Goal: Task Accomplishment & Management: Complete application form

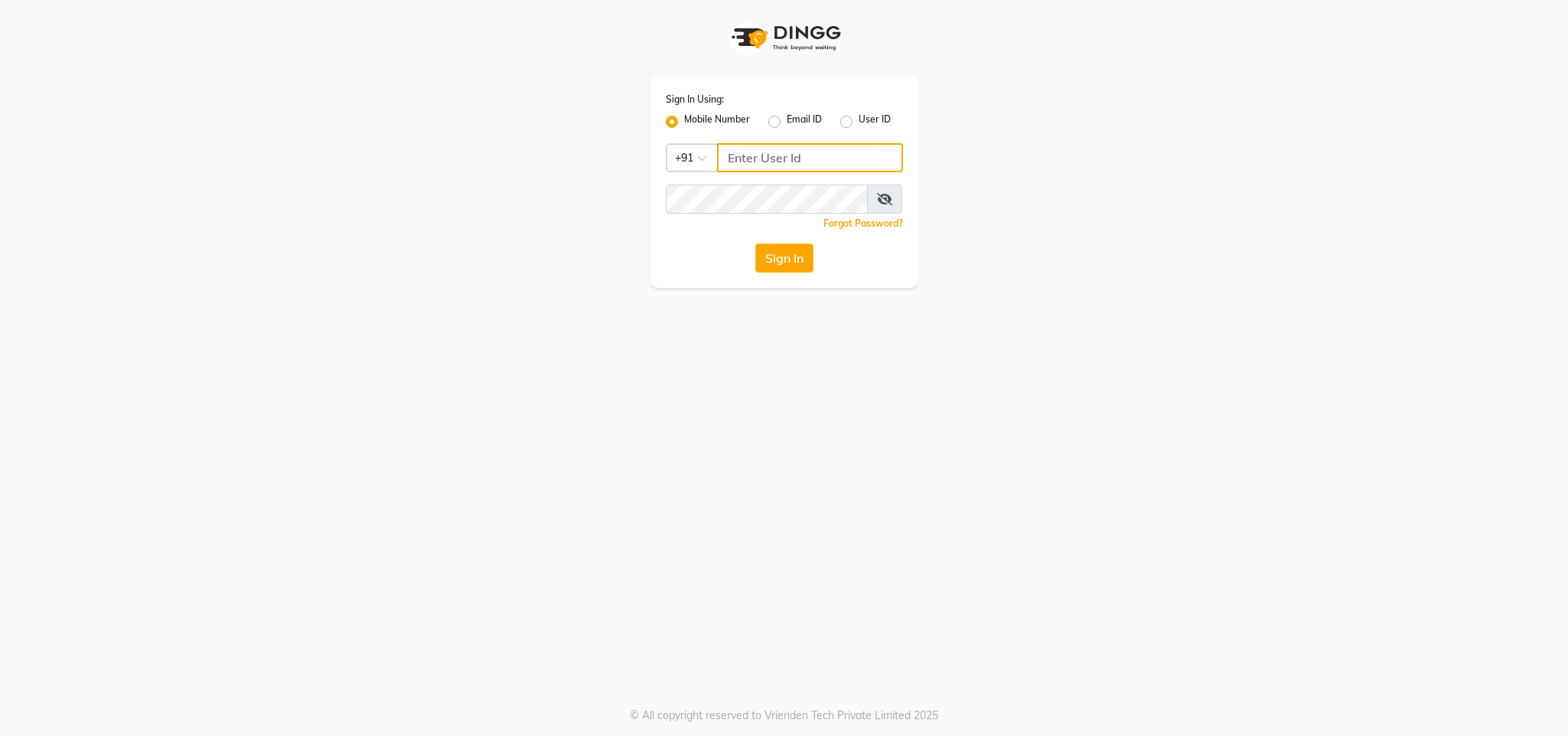
click at [779, 163] on input "Username" at bounding box center [810, 157] width 186 height 29
type input "8130105300"
click at [756, 244] on button "Sign In" at bounding box center [785, 258] width 59 height 29
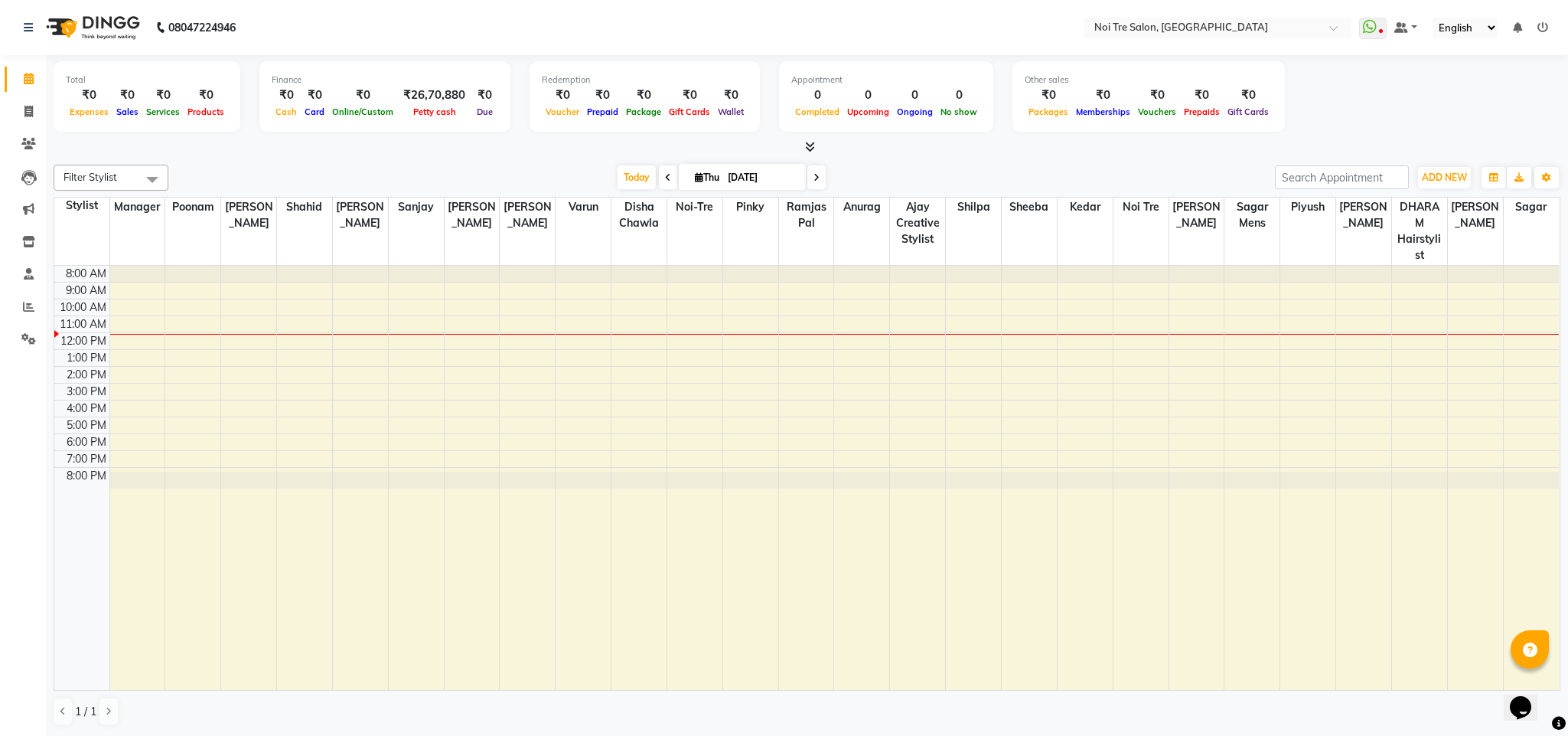
click at [1045, 170] on div "[DATE] [DATE]" at bounding box center [721, 178] width 1091 height 23
click at [1093, 150] on div at bounding box center [807, 146] width 1507 height 16
click at [32, 113] on icon at bounding box center [28, 111] width 9 height 11
select select "service"
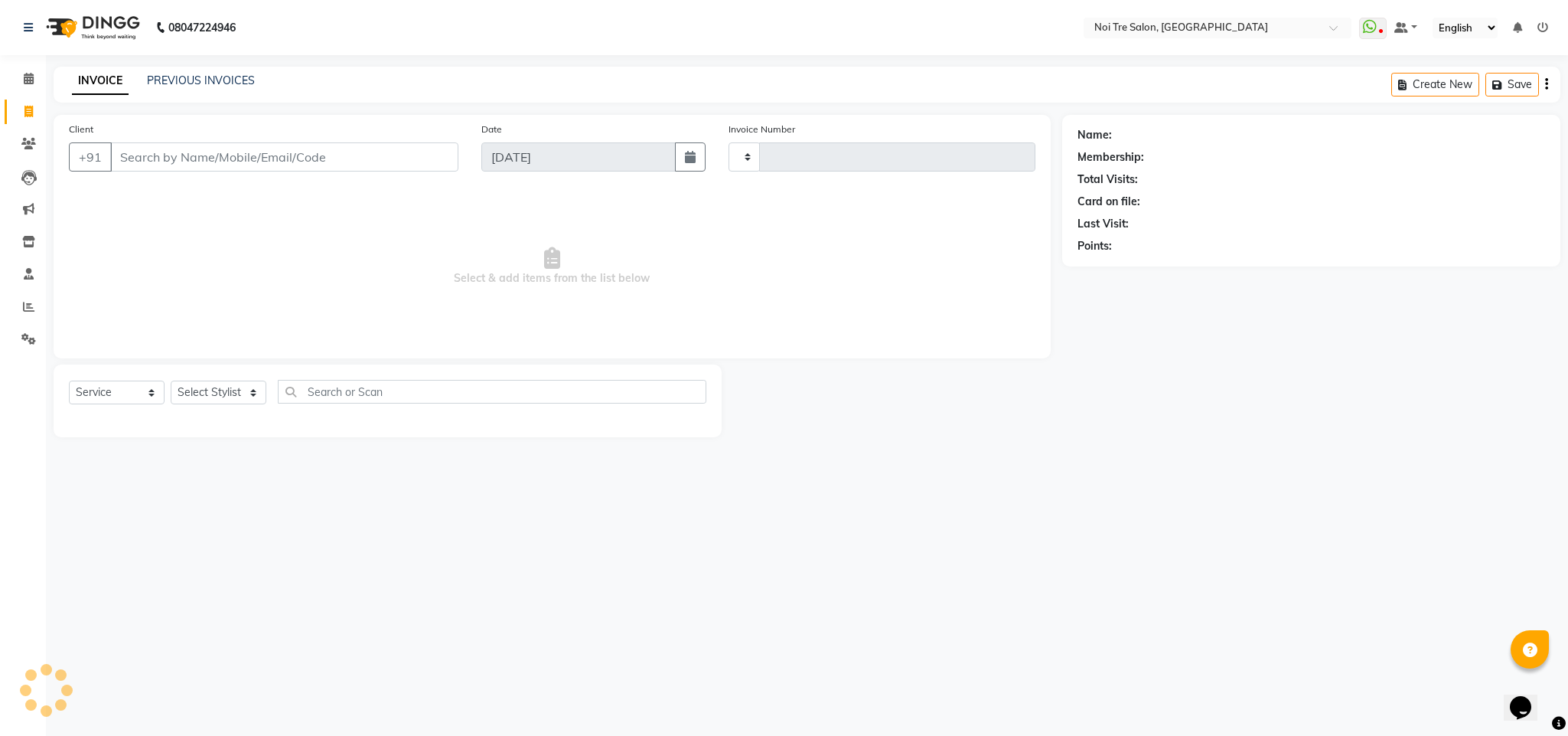
type input "3095"
select select "4307"
click at [205, 163] on input "Client" at bounding box center [284, 157] width 349 height 29
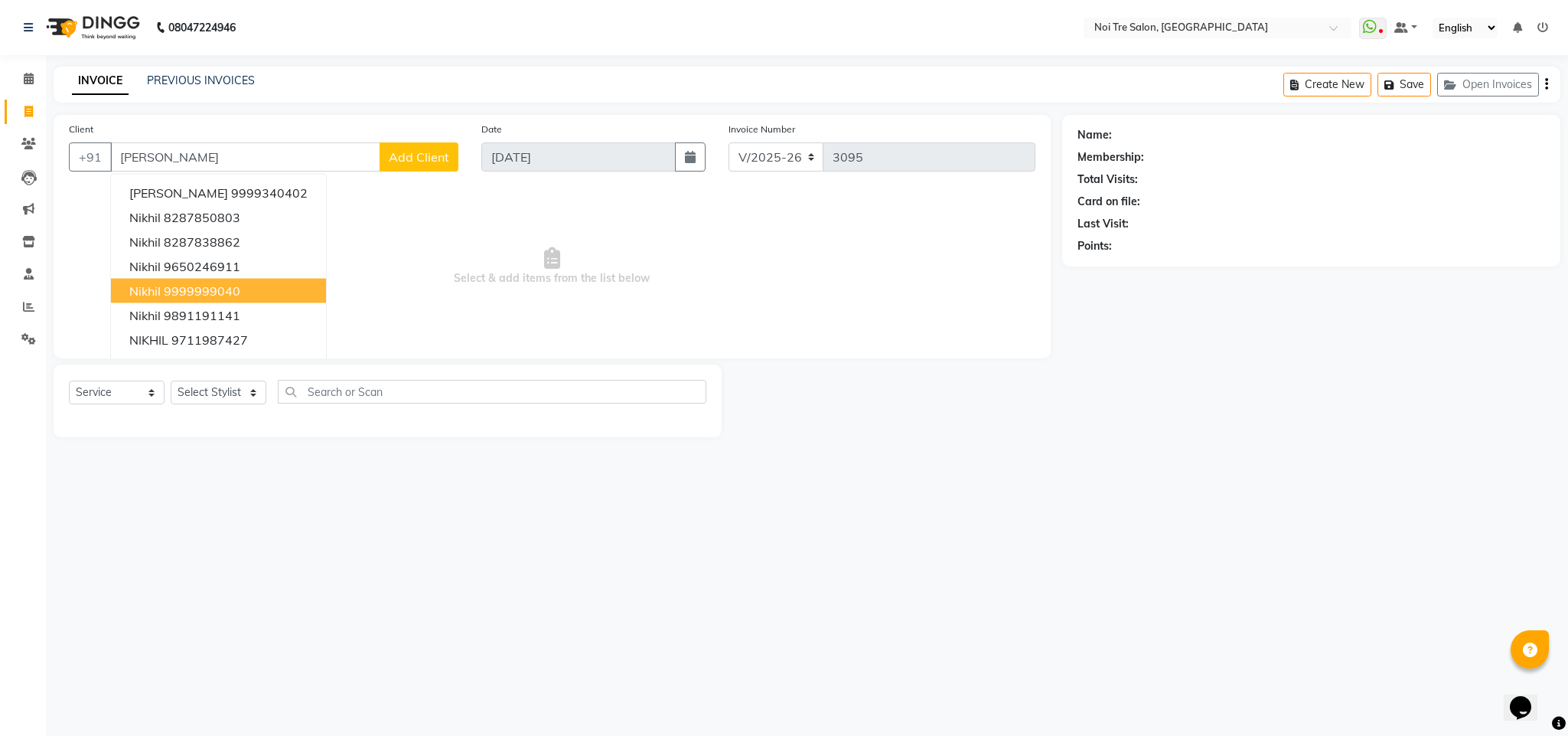
click at [218, 283] on ngb-highlight "9999999040" at bounding box center [201, 291] width 77 height 15
type input "9999999040"
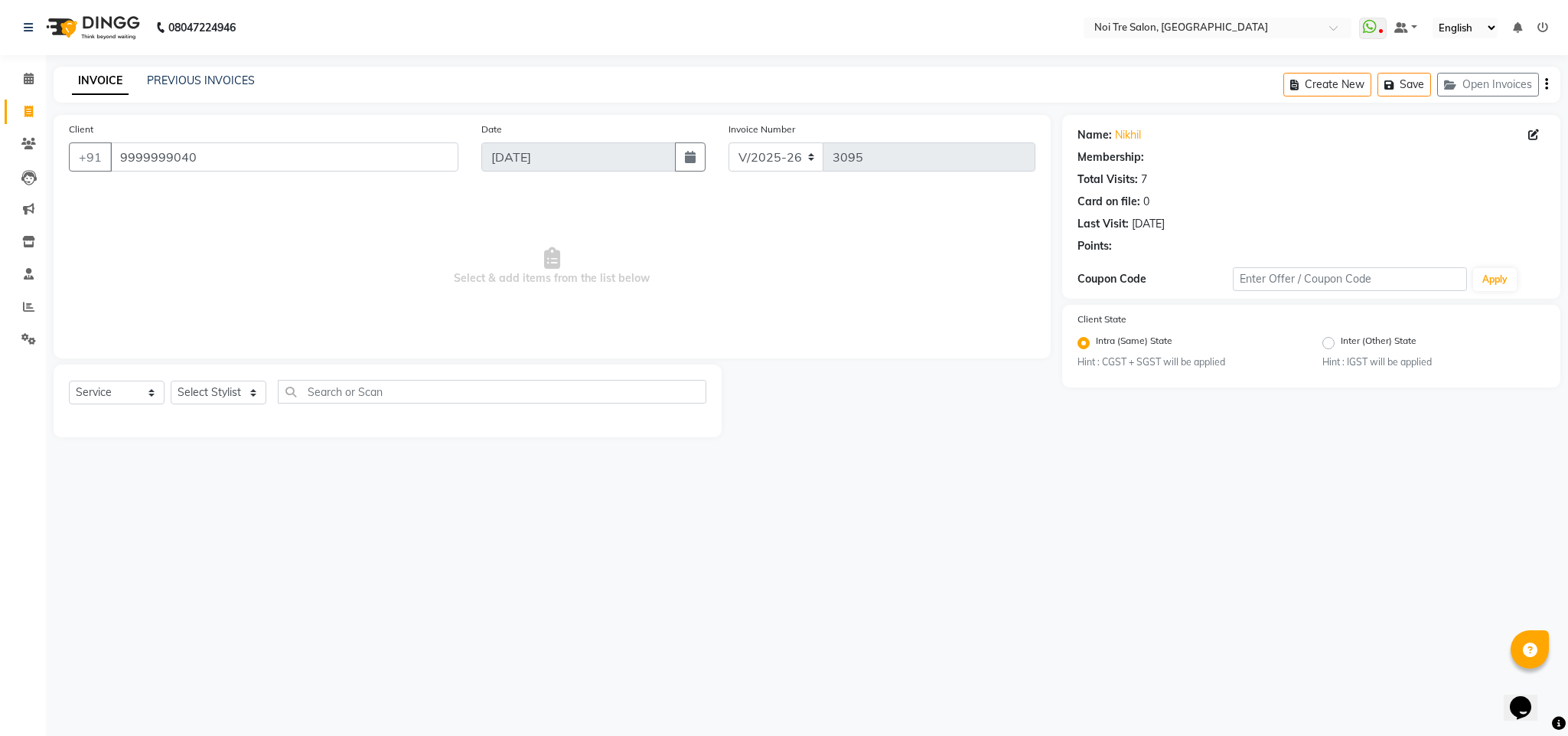
select select "1: Object"
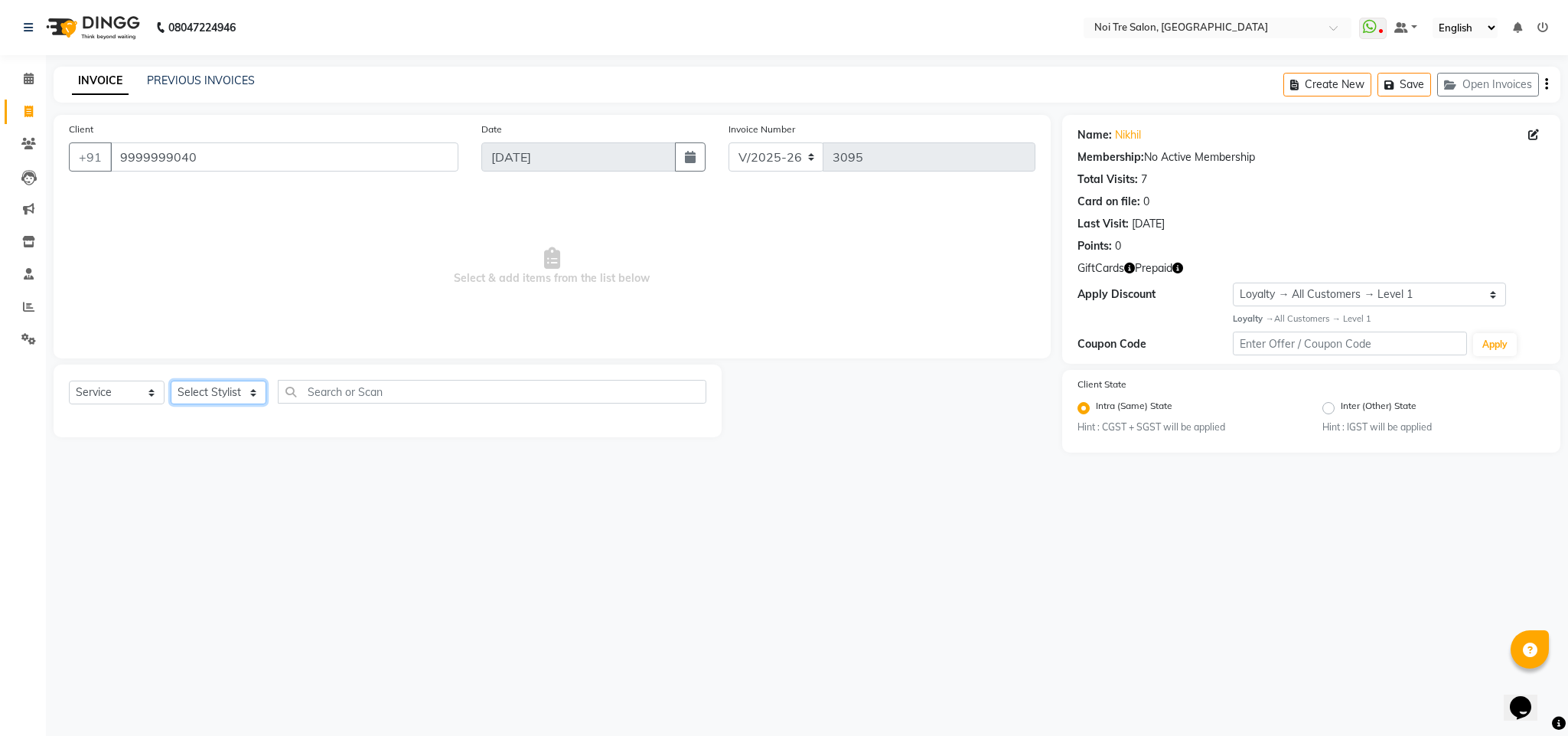
click at [218, 393] on select "Select Stylist Ajay Creative Stylist Anurag [PERSON_NAME] [PERSON_NAME] [PERSON…" at bounding box center [218, 392] width 95 height 24
select select "23276"
click at [171, 381] on select "Select Stylist Ajay Creative Stylist Anurag [PERSON_NAME] [PERSON_NAME] [PERSON…" at bounding box center [218, 392] width 95 height 24
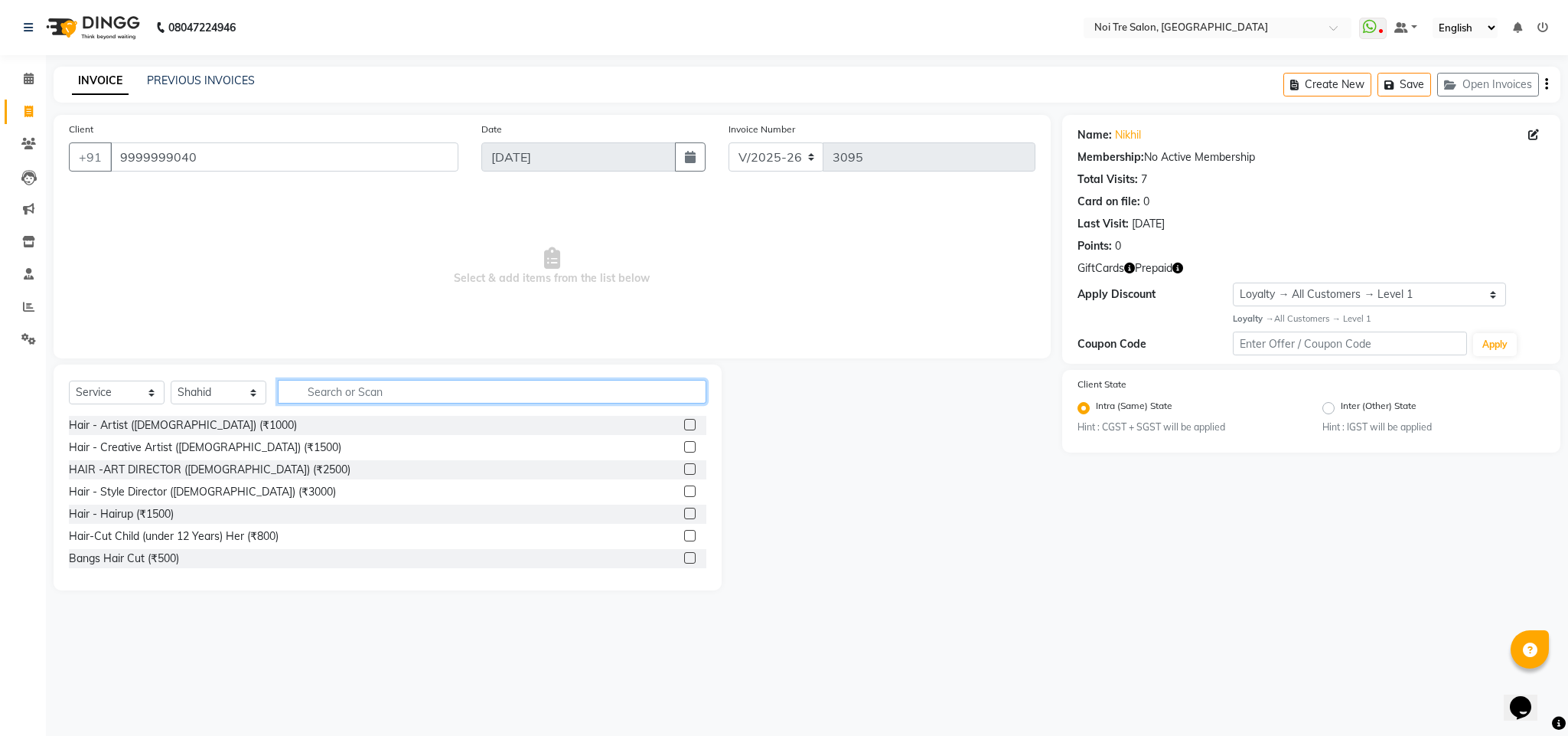
click at [321, 391] on input "text" at bounding box center [492, 391] width 429 height 24
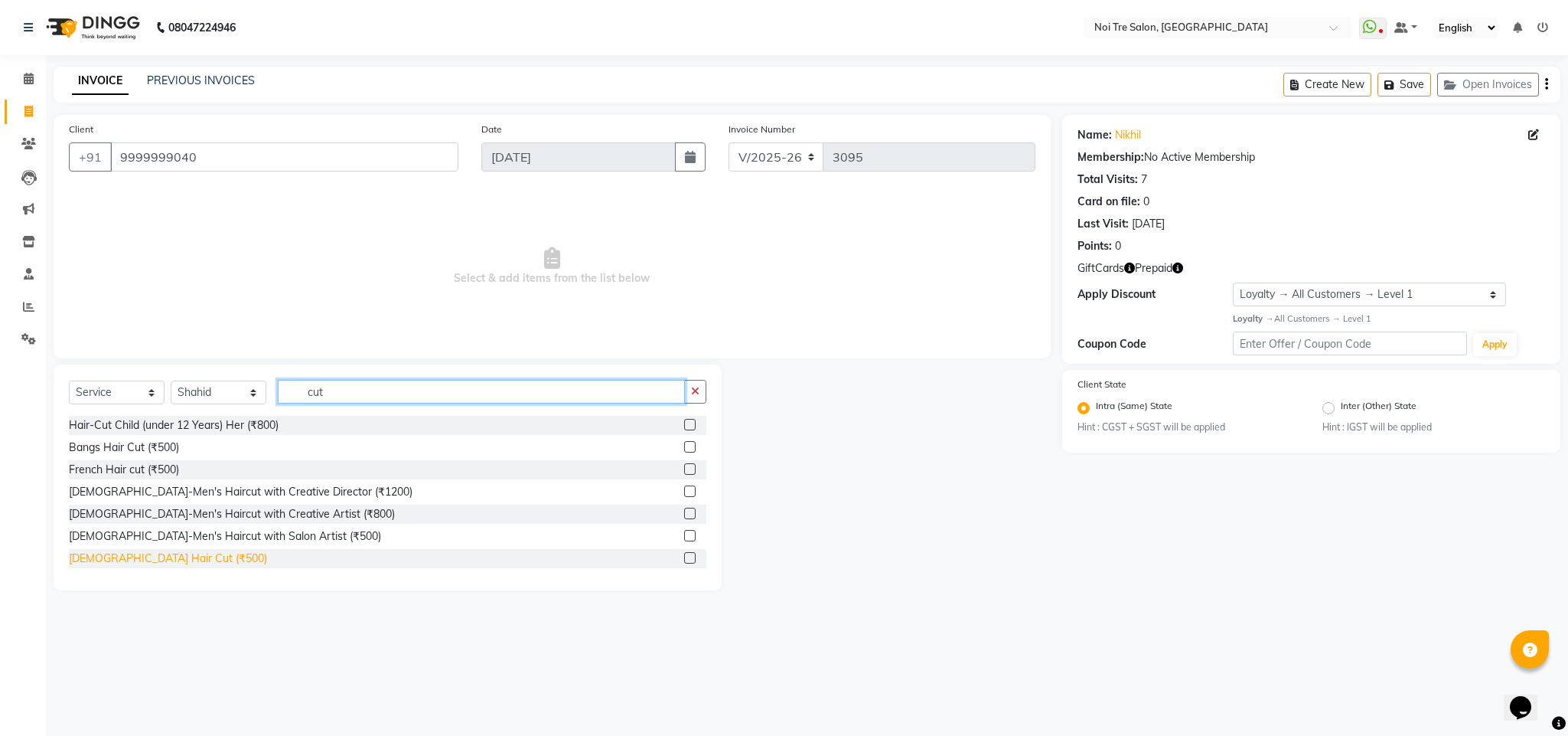
type input "cut"
click at [151, 556] on div "[DEMOGRAPHIC_DATA] Hair Cut (₹500)" at bounding box center [168, 557] width 198 height 16
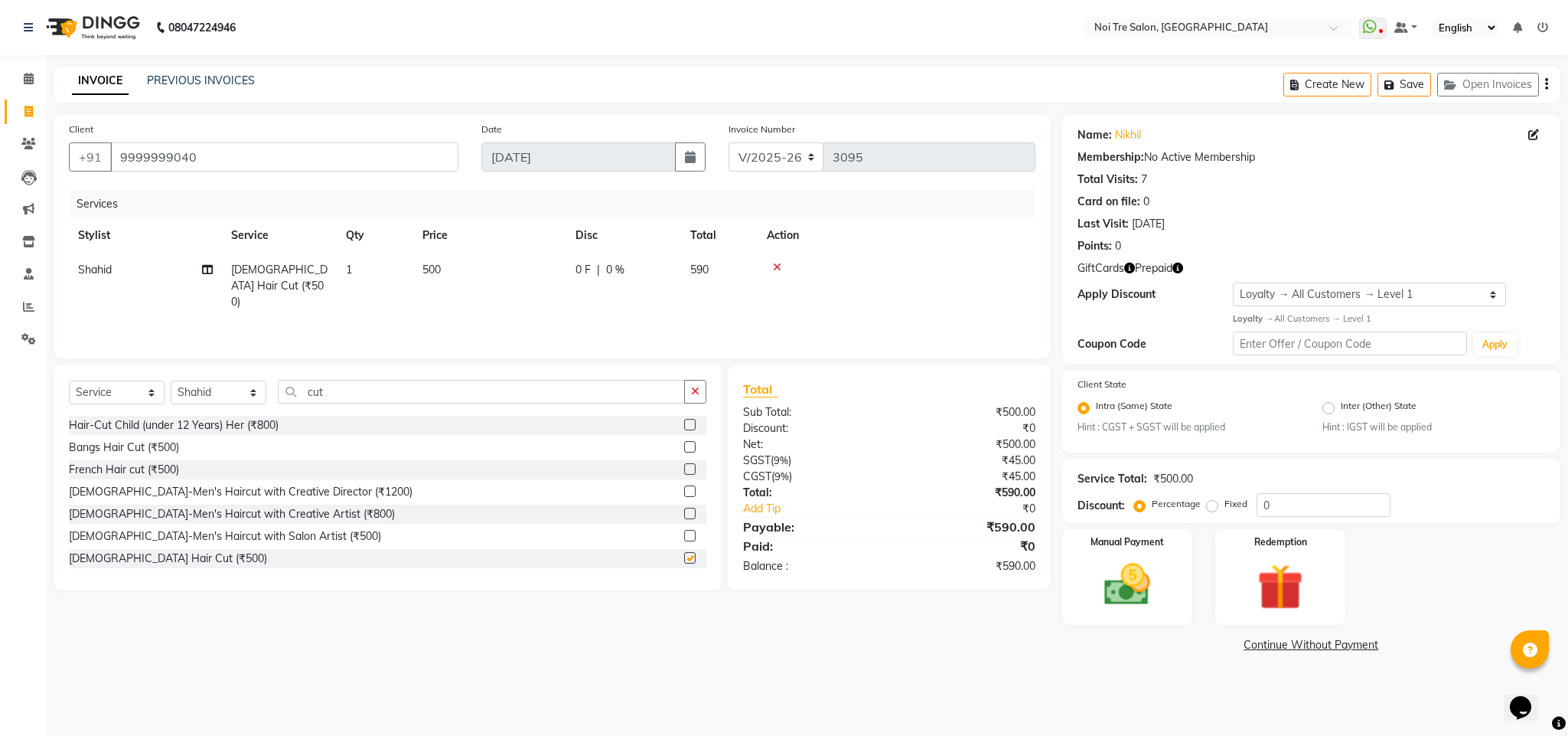
checkbox input "false"
click at [305, 393] on input "cut" at bounding box center [481, 391] width 407 height 24
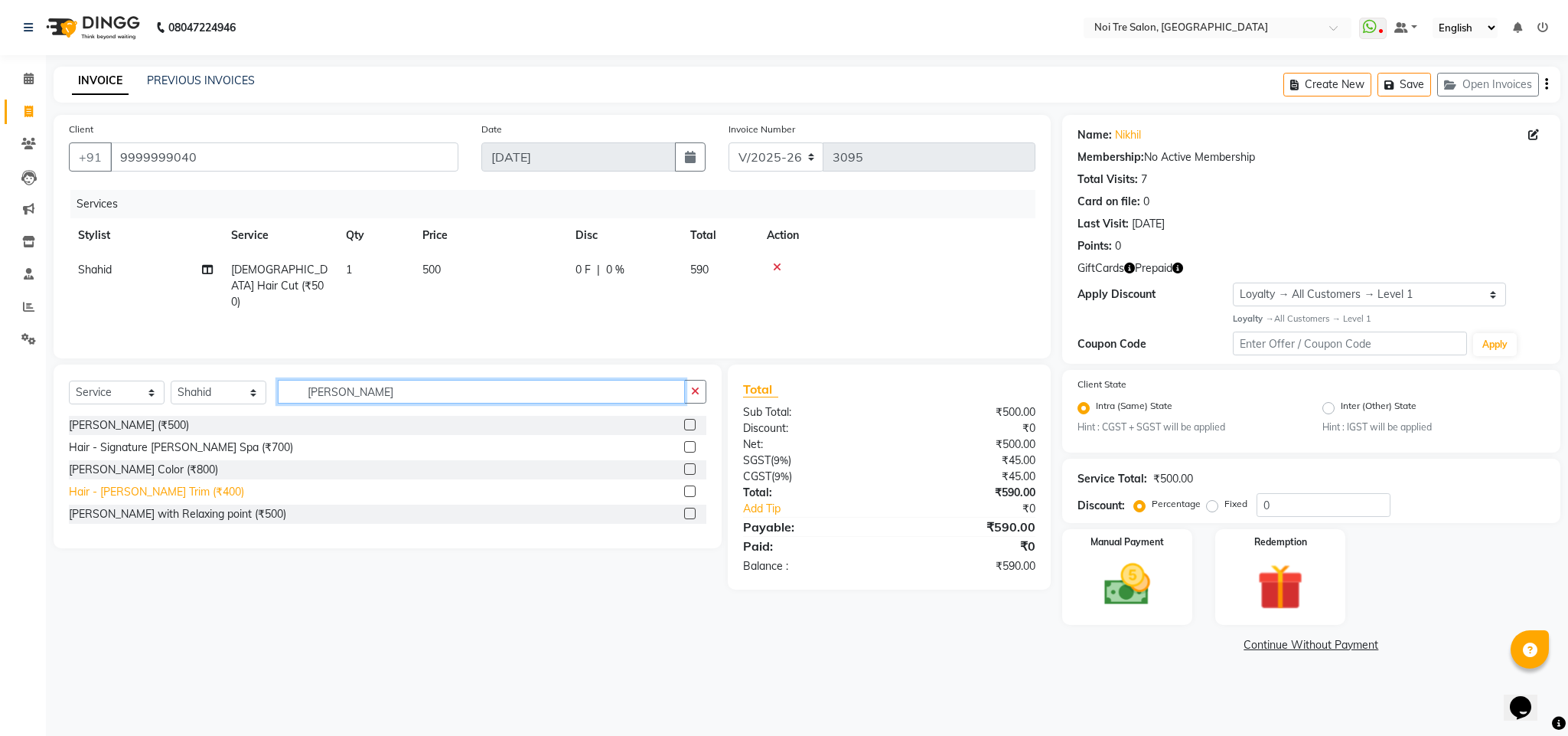
type input "[PERSON_NAME]"
click at [177, 491] on div "Hair - [PERSON_NAME] Trim (₹400)" at bounding box center [157, 491] width 176 height 16
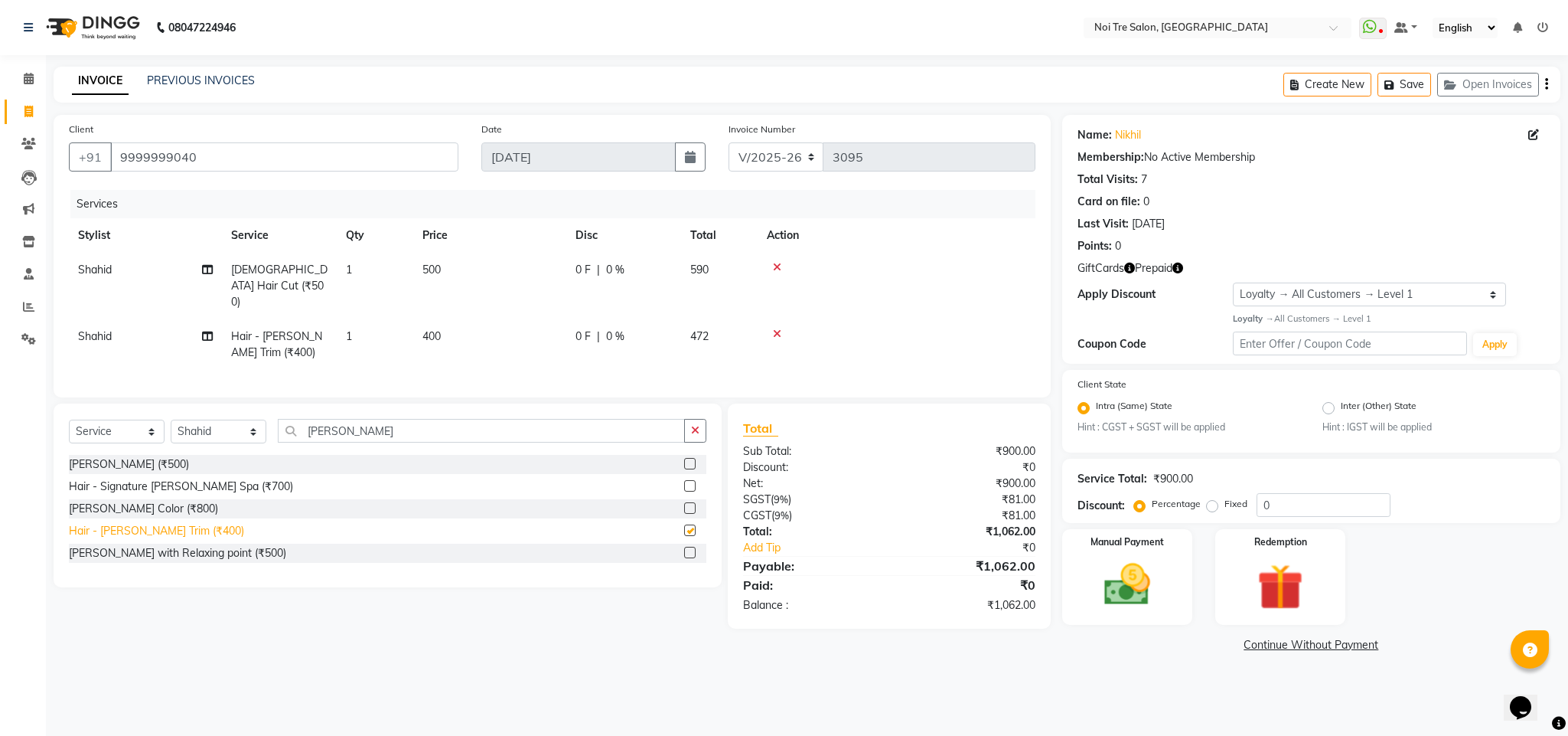
checkbox input "false"
click at [1227, 572] on div "Redemption" at bounding box center [1280, 576] width 135 height 99
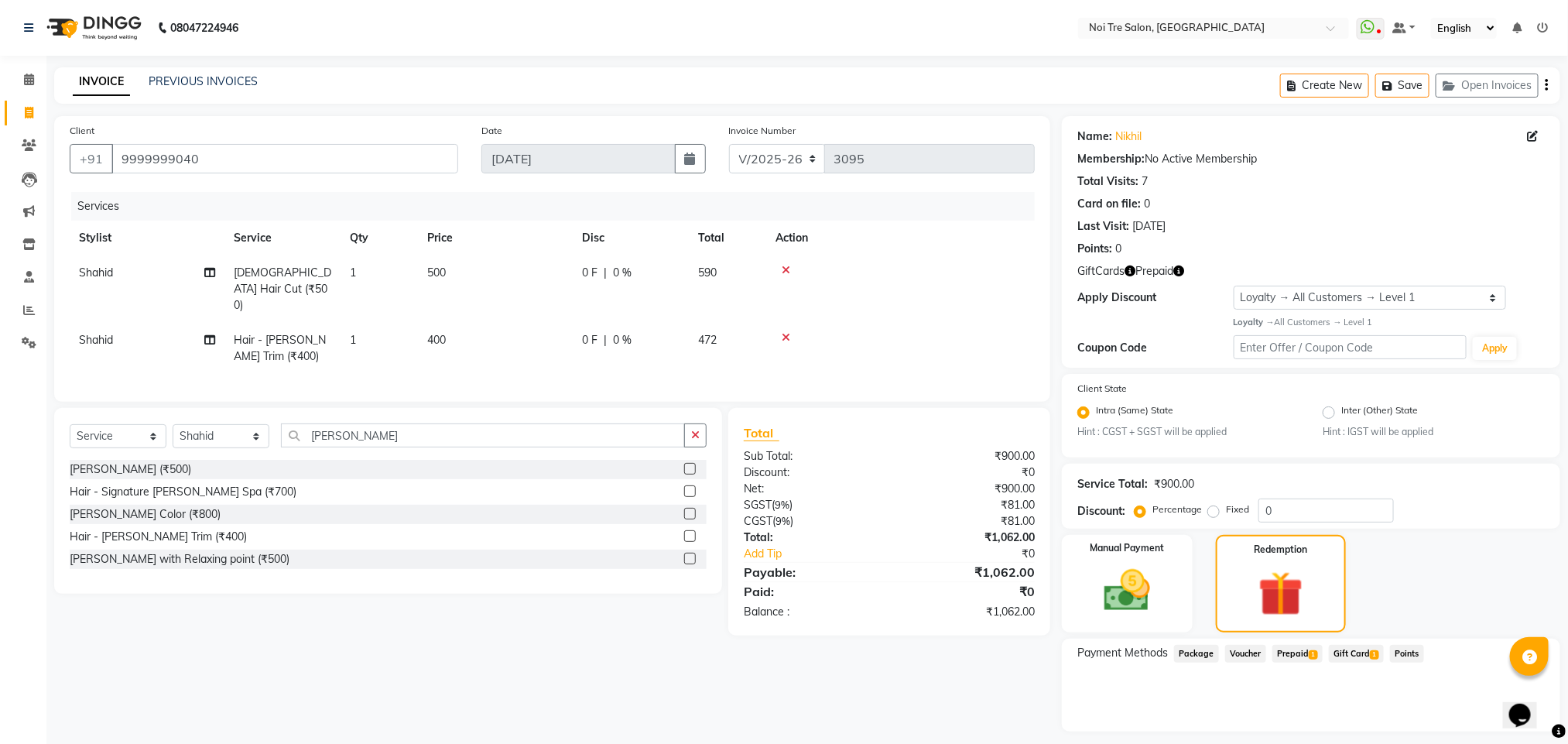
click at [1318, 652] on span "1" at bounding box center [1313, 654] width 9 height 10
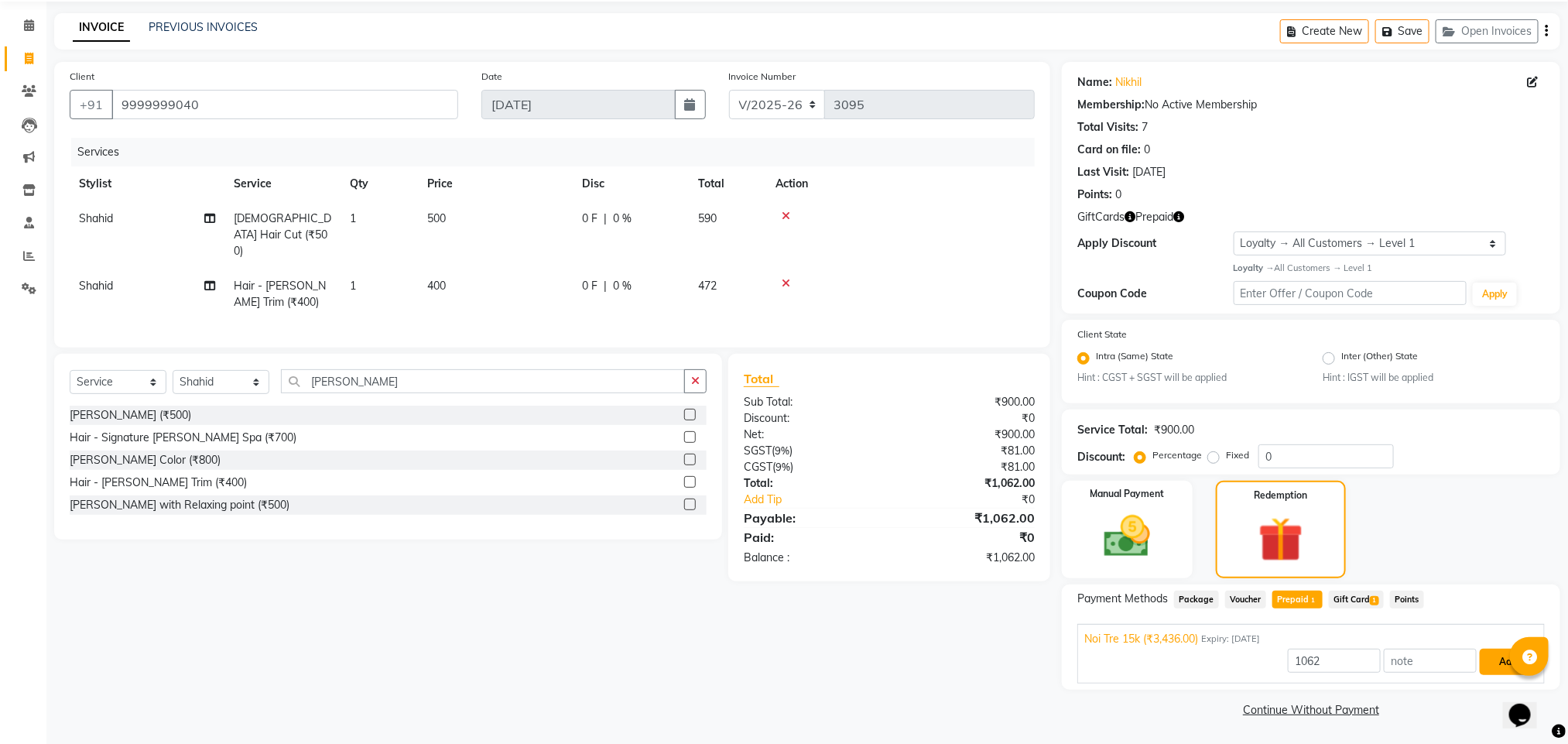
click at [1495, 657] on button "Add" at bounding box center [1508, 662] width 56 height 27
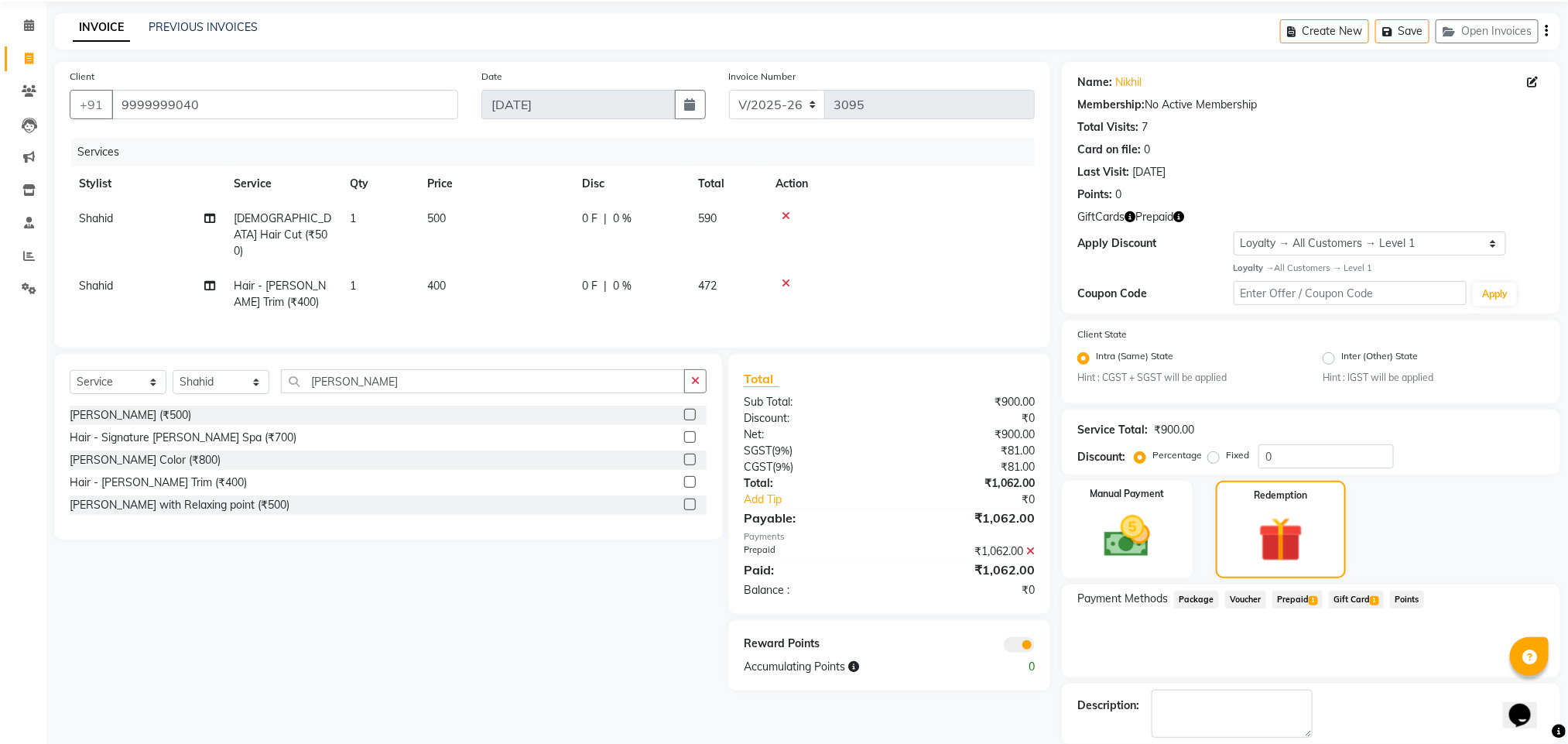
scroll to position [130, 0]
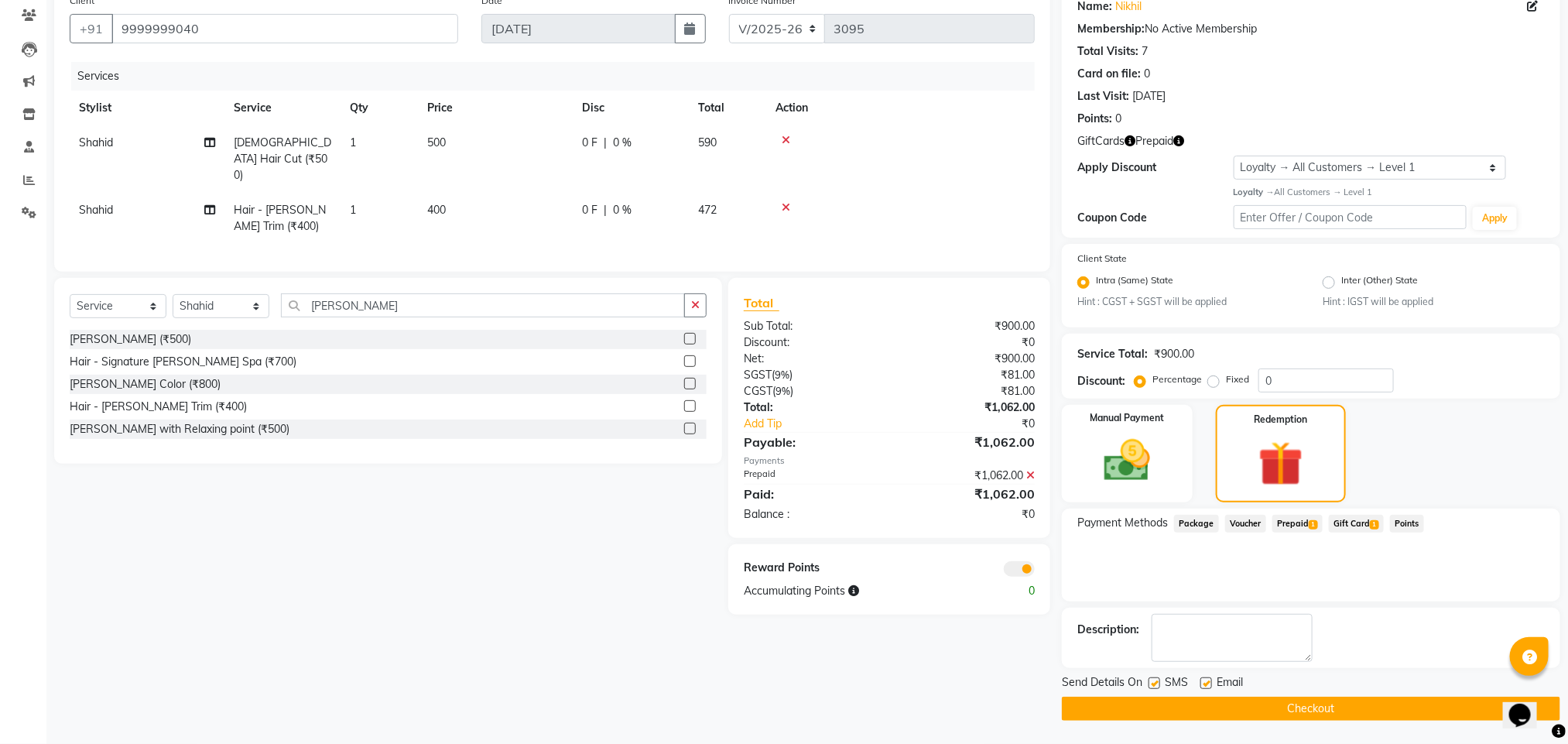
click at [1152, 677] on label at bounding box center [1154, 683] width 11 height 11
click at [1152, 678] on input "checkbox" at bounding box center [1153, 683] width 11 height 11
checkbox input "false"
click at [1205, 678] on label at bounding box center [1206, 683] width 11 height 11
click at [1205, 678] on input "checkbox" at bounding box center [1205, 683] width 11 height 11
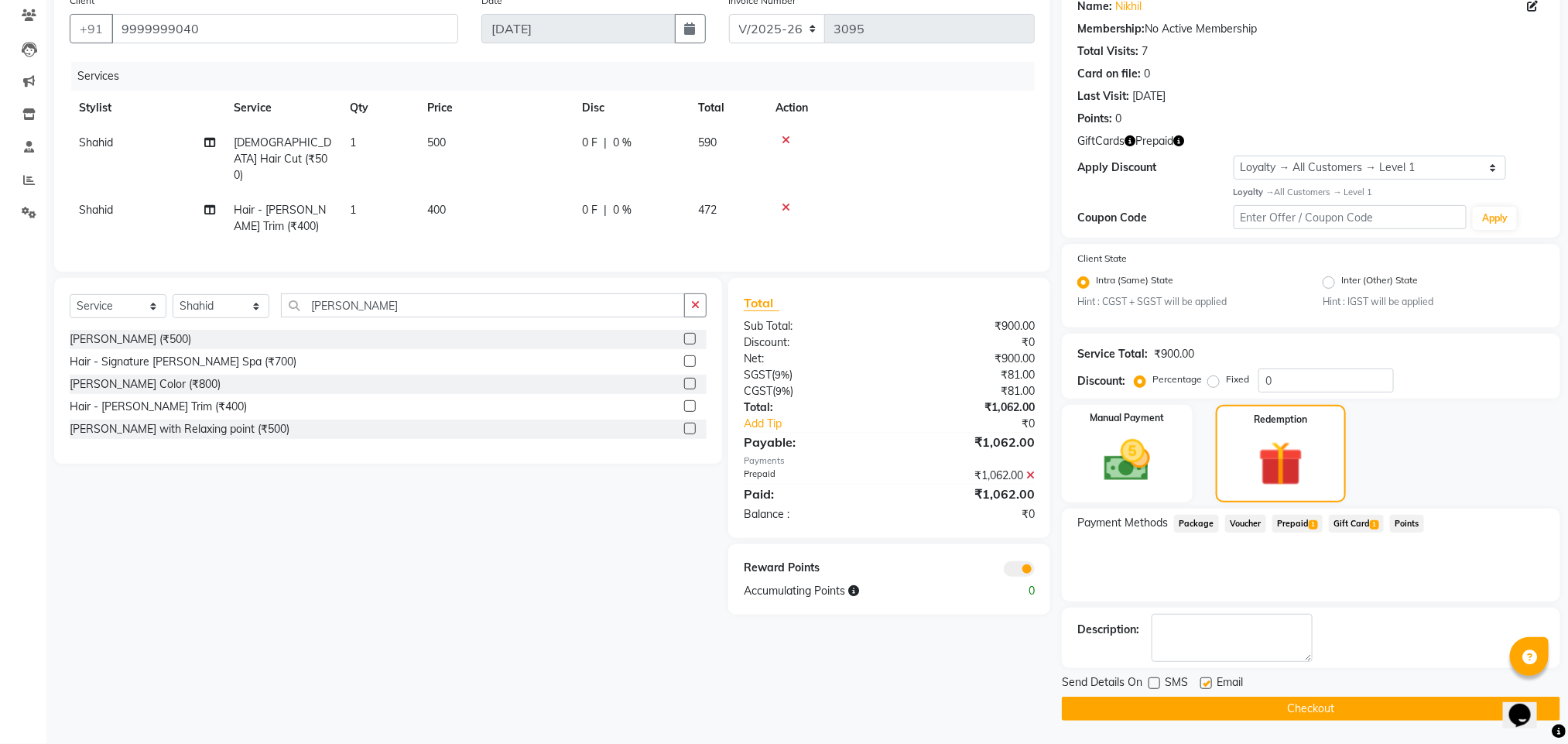
checkbox input "false"
click at [1237, 706] on button "Checkout" at bounding box center [1311, 708] width 499 height 24
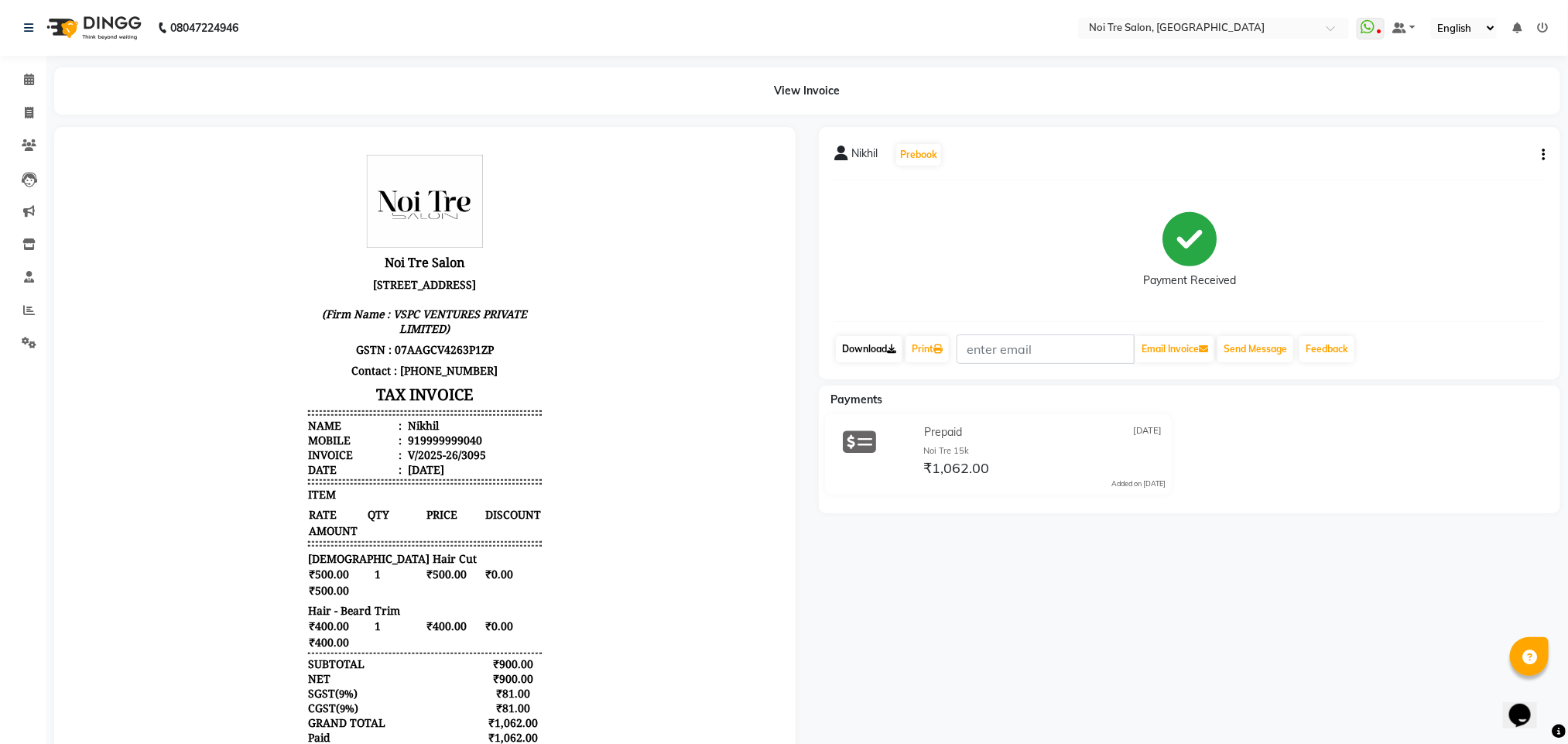
click at [885, 353] on link "Download" at bounding box center [870, 350] width 67 height 27
click at [28, 114] on icon at bounding box center [29, 113] width 9 height 11
select select "service"
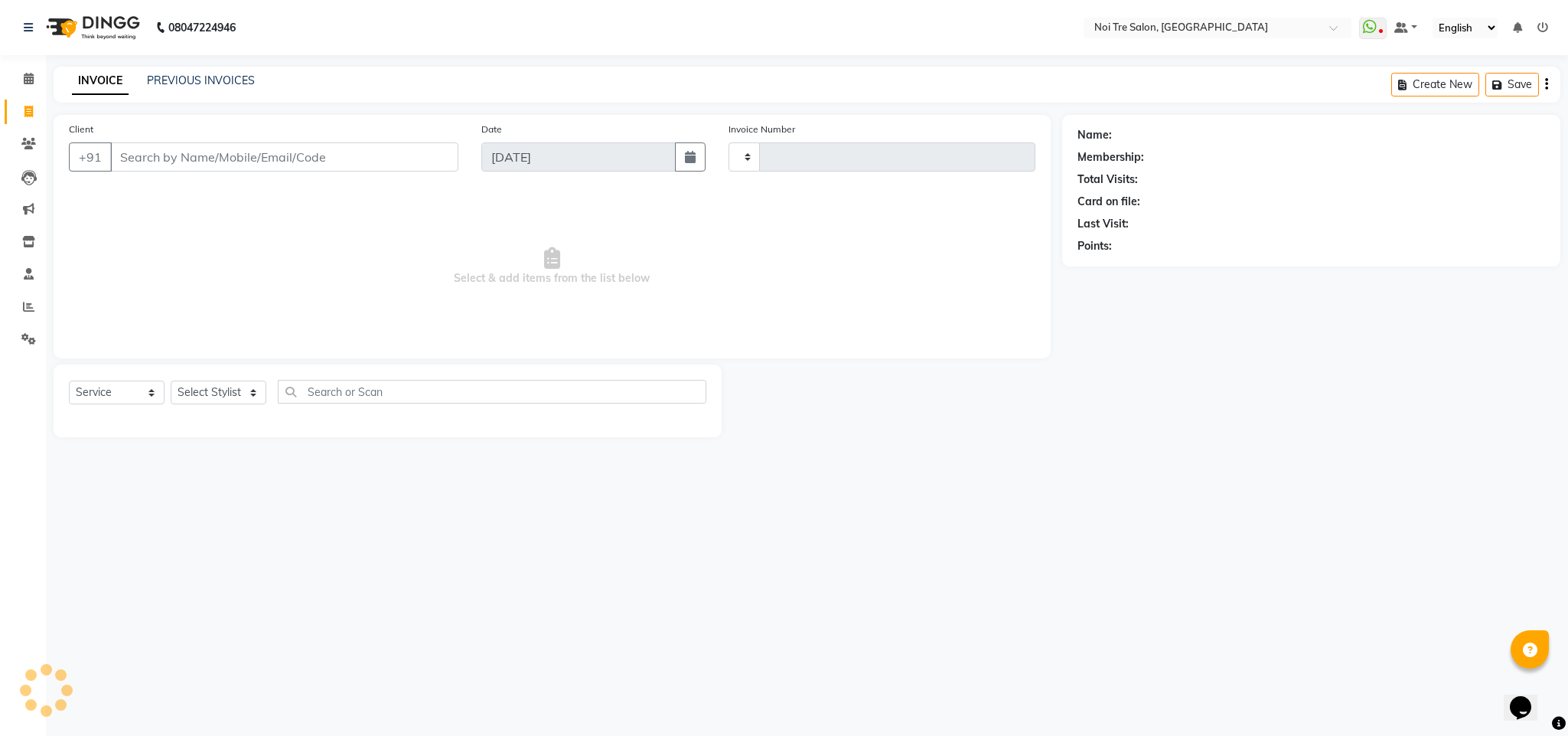
type input "3096"
select select "4307"
click at [255, 160] on input "Client" at bounding box center [284, 157] width 349 height 29
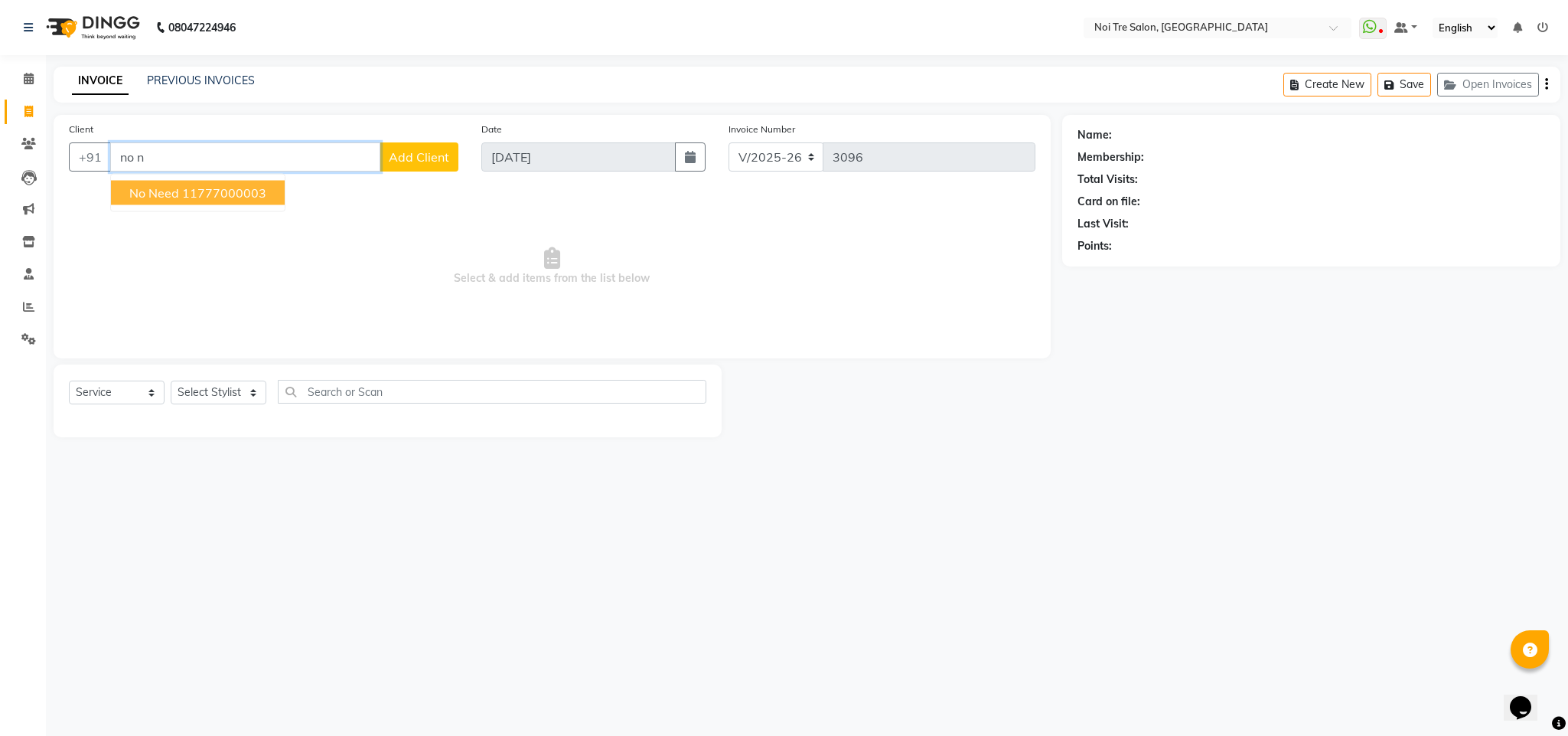
click at [187, 185] on ngb-highlight "11777000003" at bounding box center [224, 193] width 84 height 15
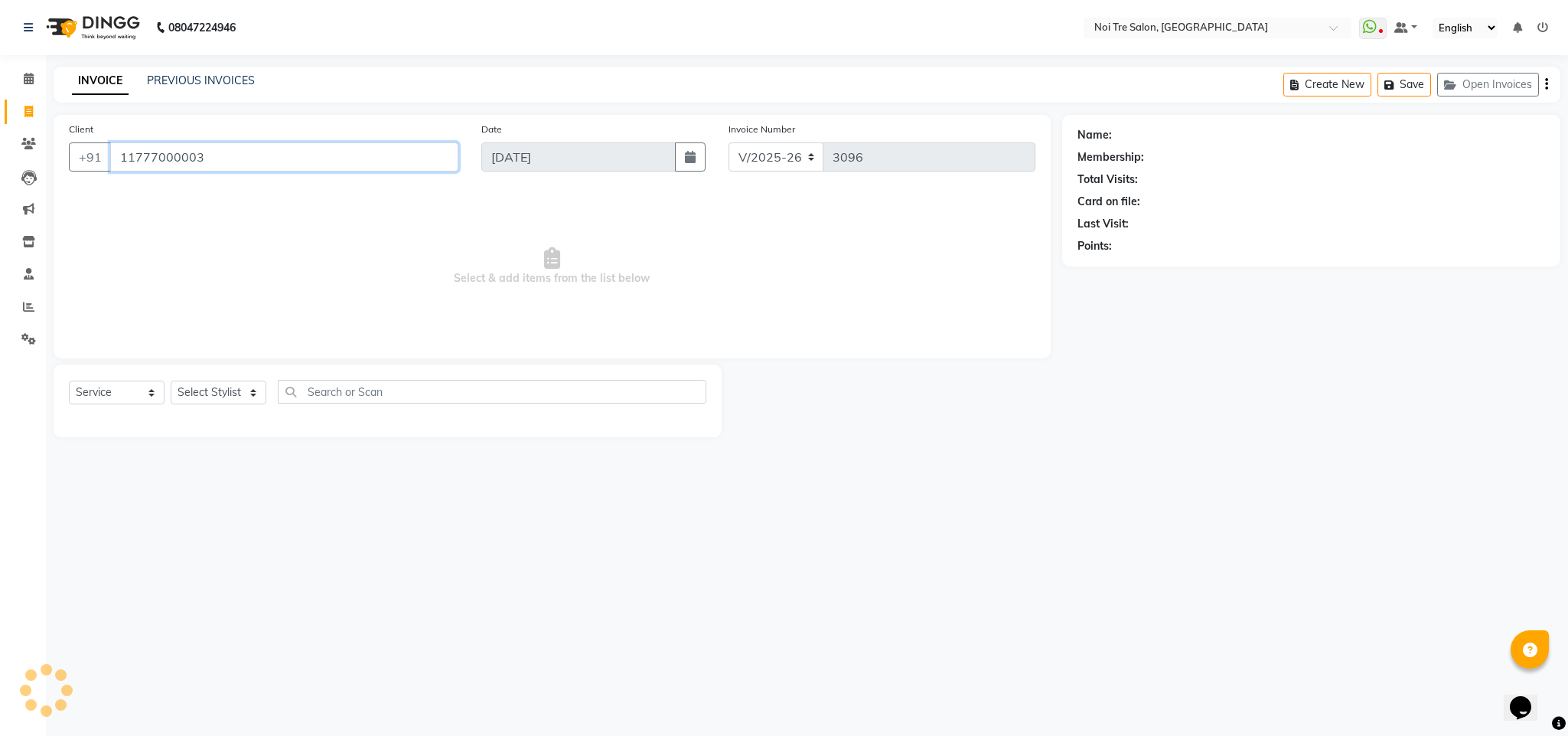
type input "11777000003"
select select "1: Object"
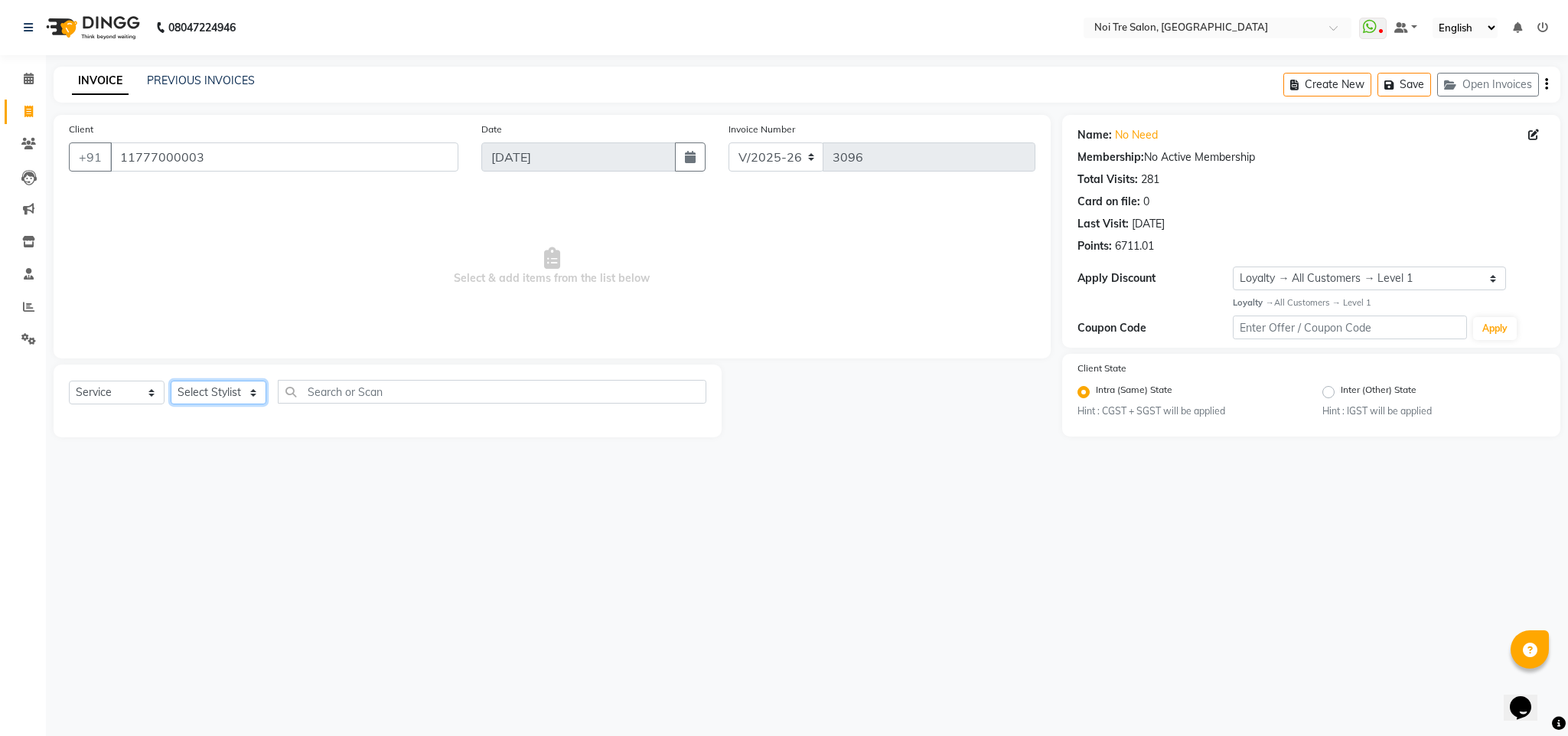
click at [179, 390] on select "Select Stylist Ajay Creative Stylist Anurag [PERSON_NAME] [PERSON_NAME] [PERSON…" at bounding box center [218, 392] width 95 height 24
select select "23276"
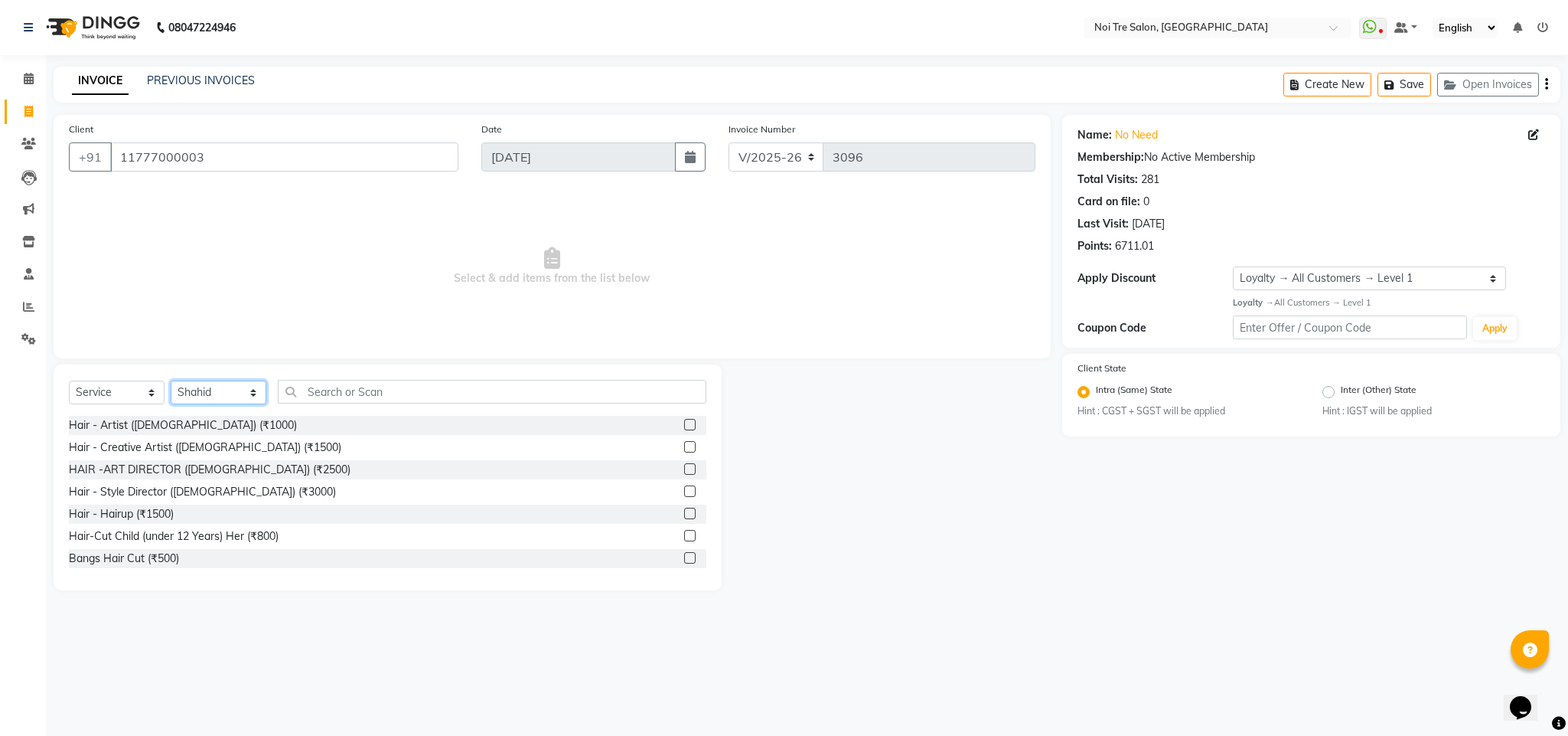
click at [179, 390] on select "Select Stylist Ajay Creative Stylist Anurag [PERSON_NAME] [PERSON_NAME] [PERSON…" at bounding box center [218, 392] width 95 height 24
click at [337, 393] on input "text" at bounding box center [492, 391] width 429 height 24
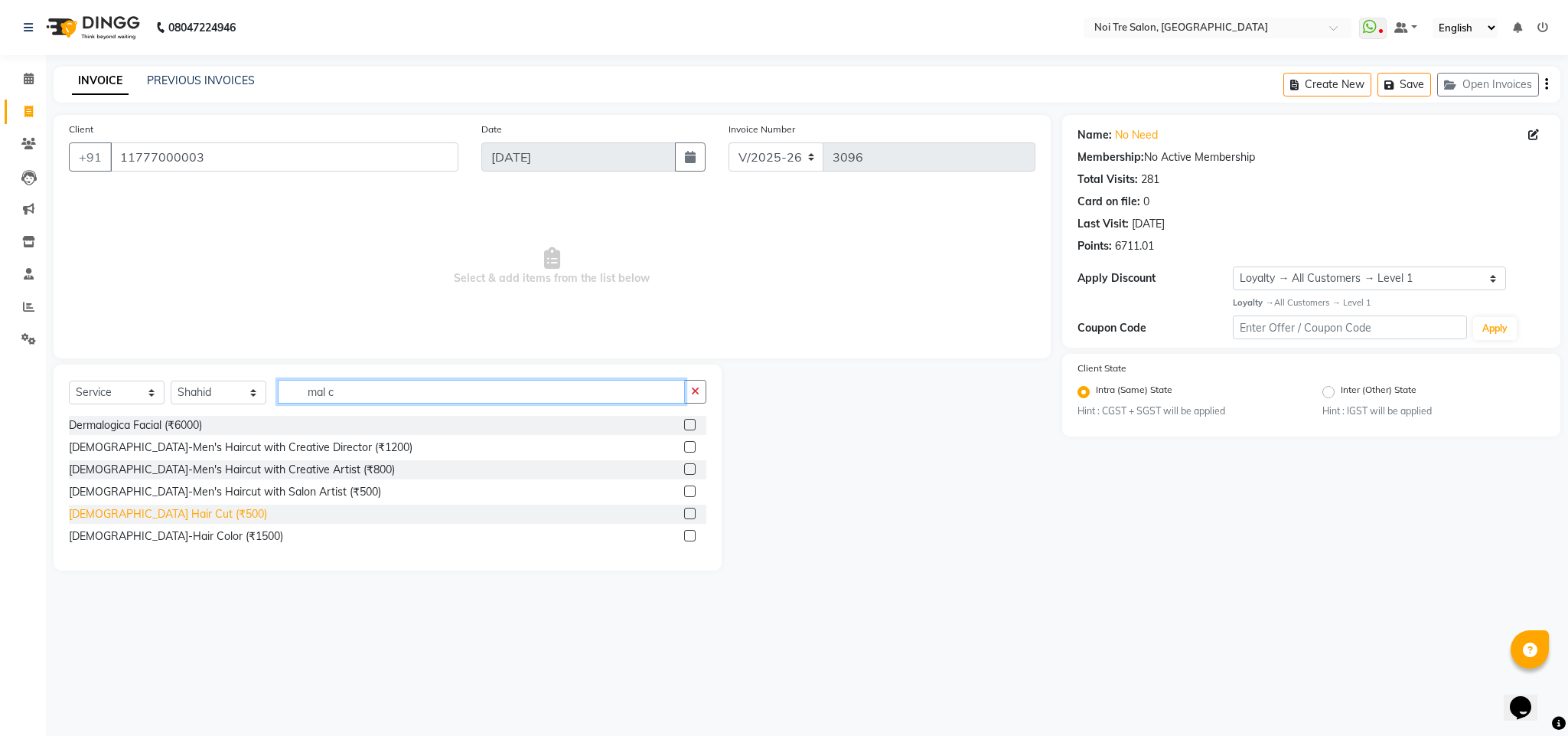
type input "mal c"
click at [162, 512] on div "[DEMOGRAPHIC_DATA] Hair Cut (₹500)" at bounding box center [168, 513] width 198 height 16
checkbox input "false"
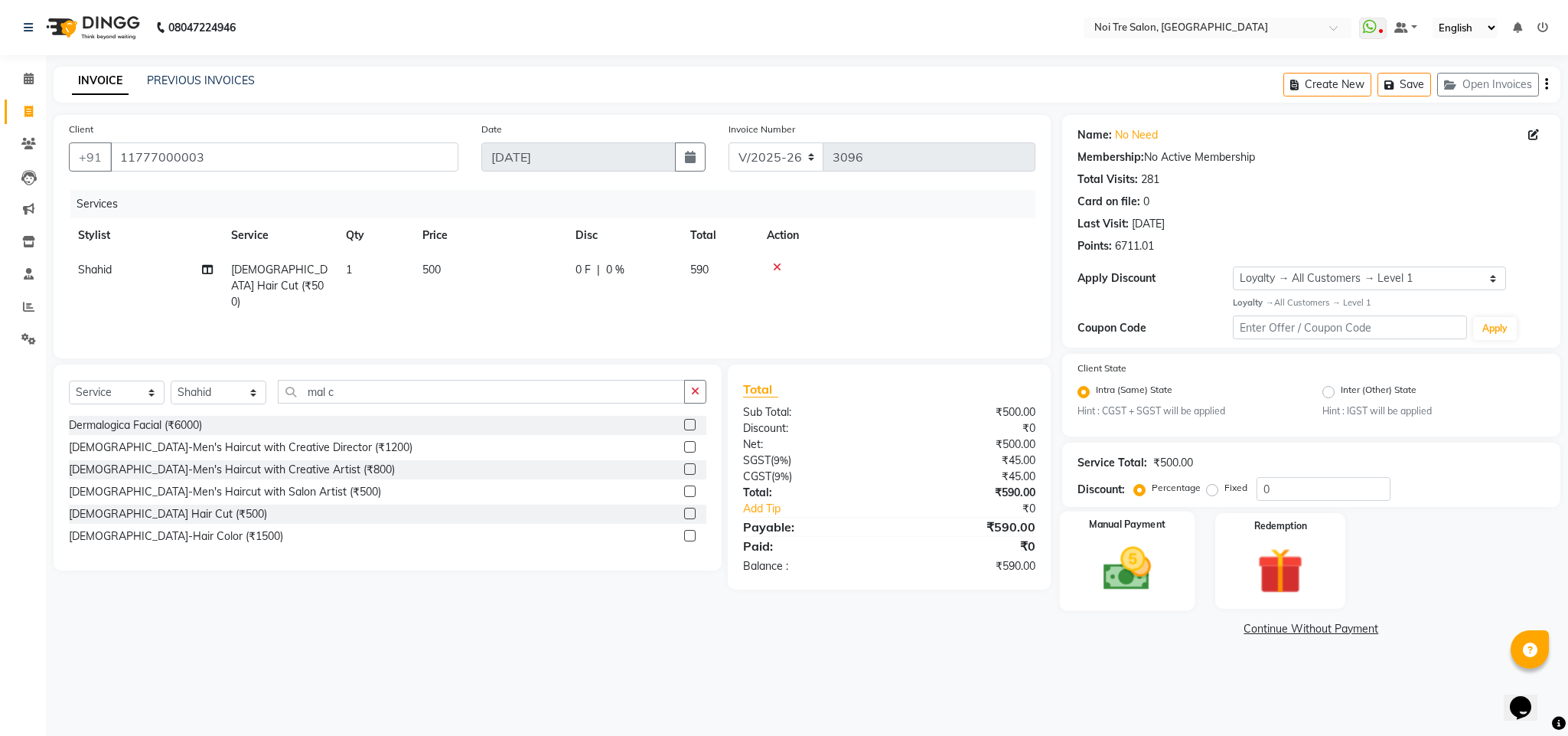
click at [1163, 545] on img at bounding box center [1127, 569] width 78 height 55
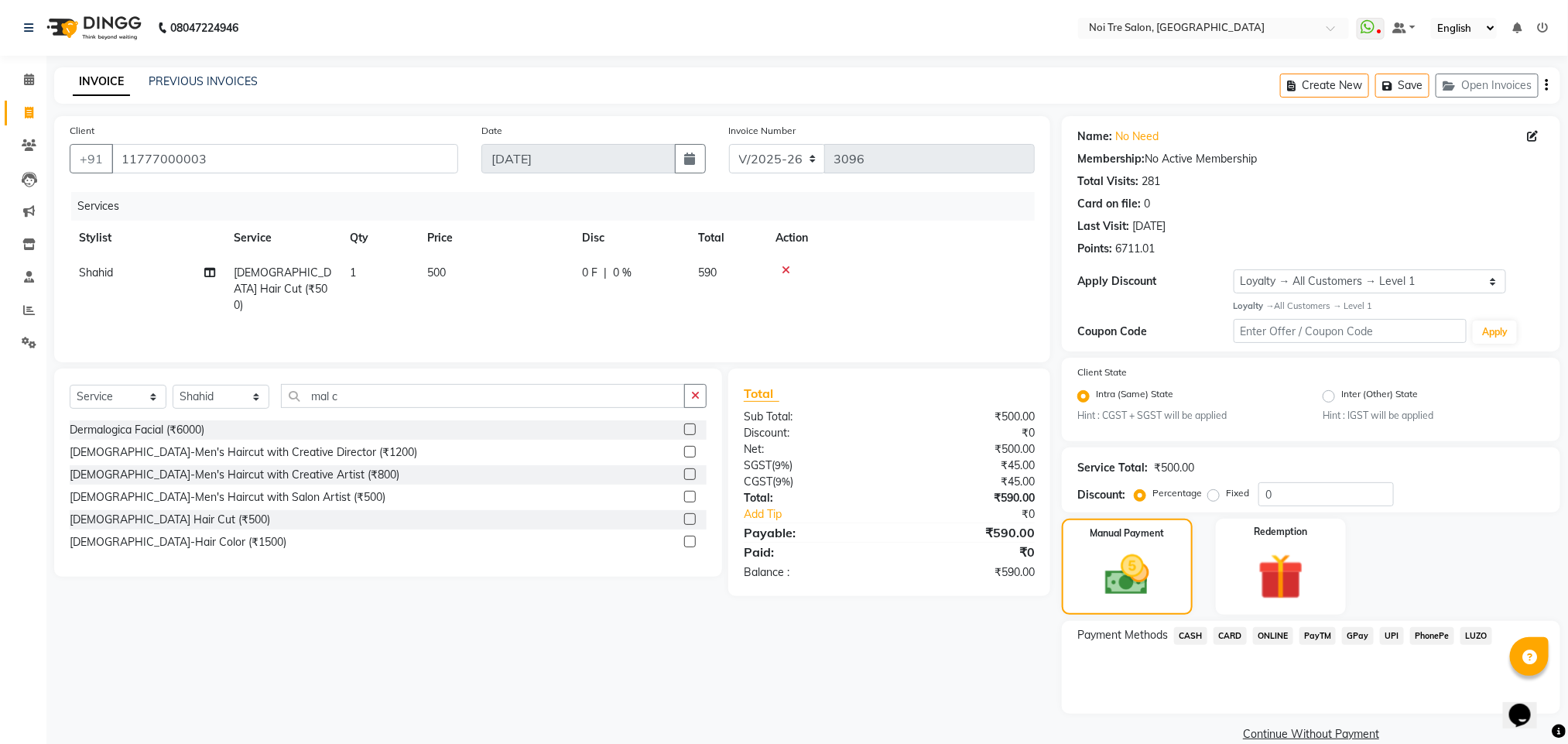
click at [1193, 629] on span "CASH" at bounding box center [1191, 635] width 33 height 18
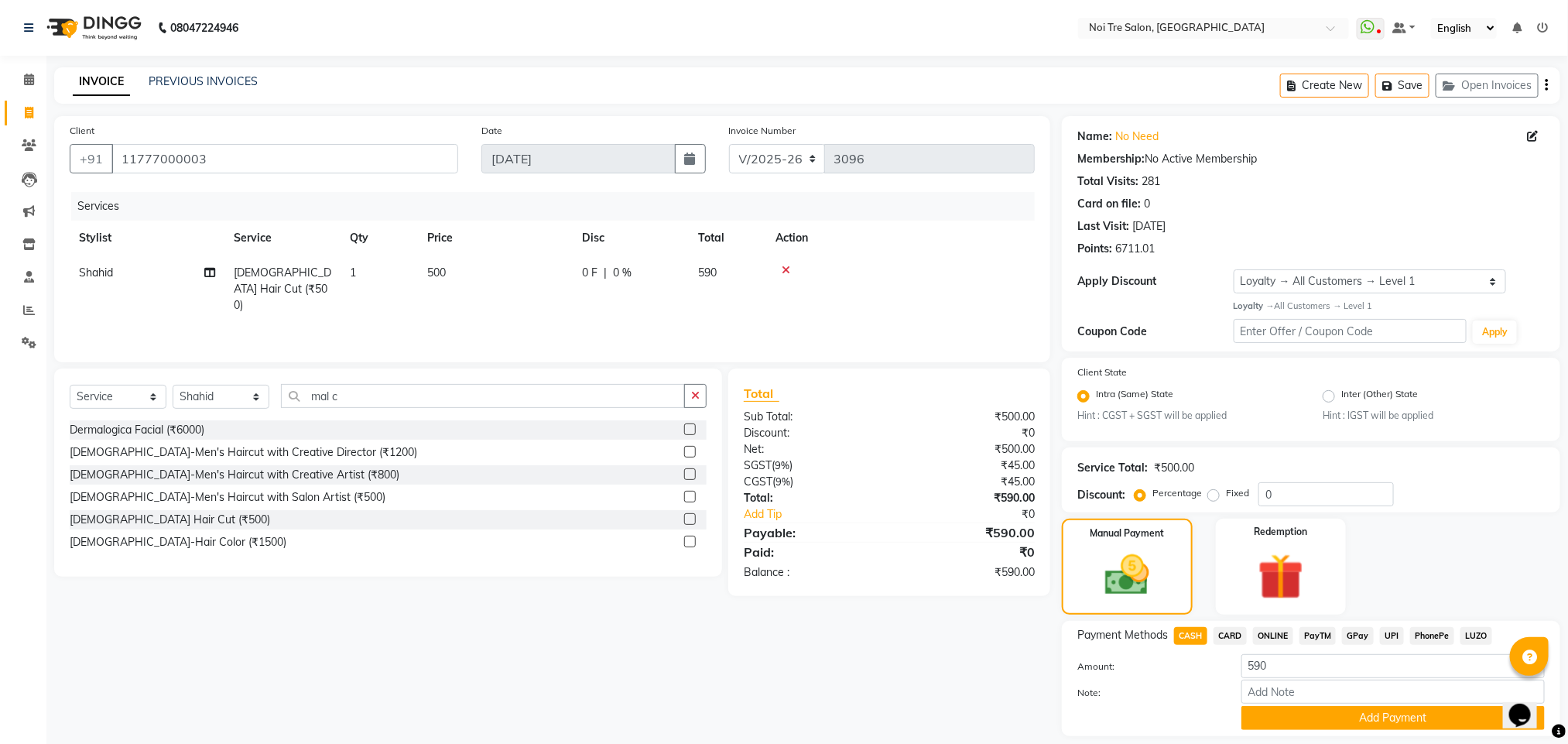
click at [1279, 732] on div "Payment Methods CASH CARD ONLINE PayTM GPay UPI PhonePe LUZO Amount: 590 Note: …" at bounding box center [1311, 678] width 499 height 116
click at [1279, 720] on button "Add Payment" at bounding box center [1393, 717] width 304 height 24
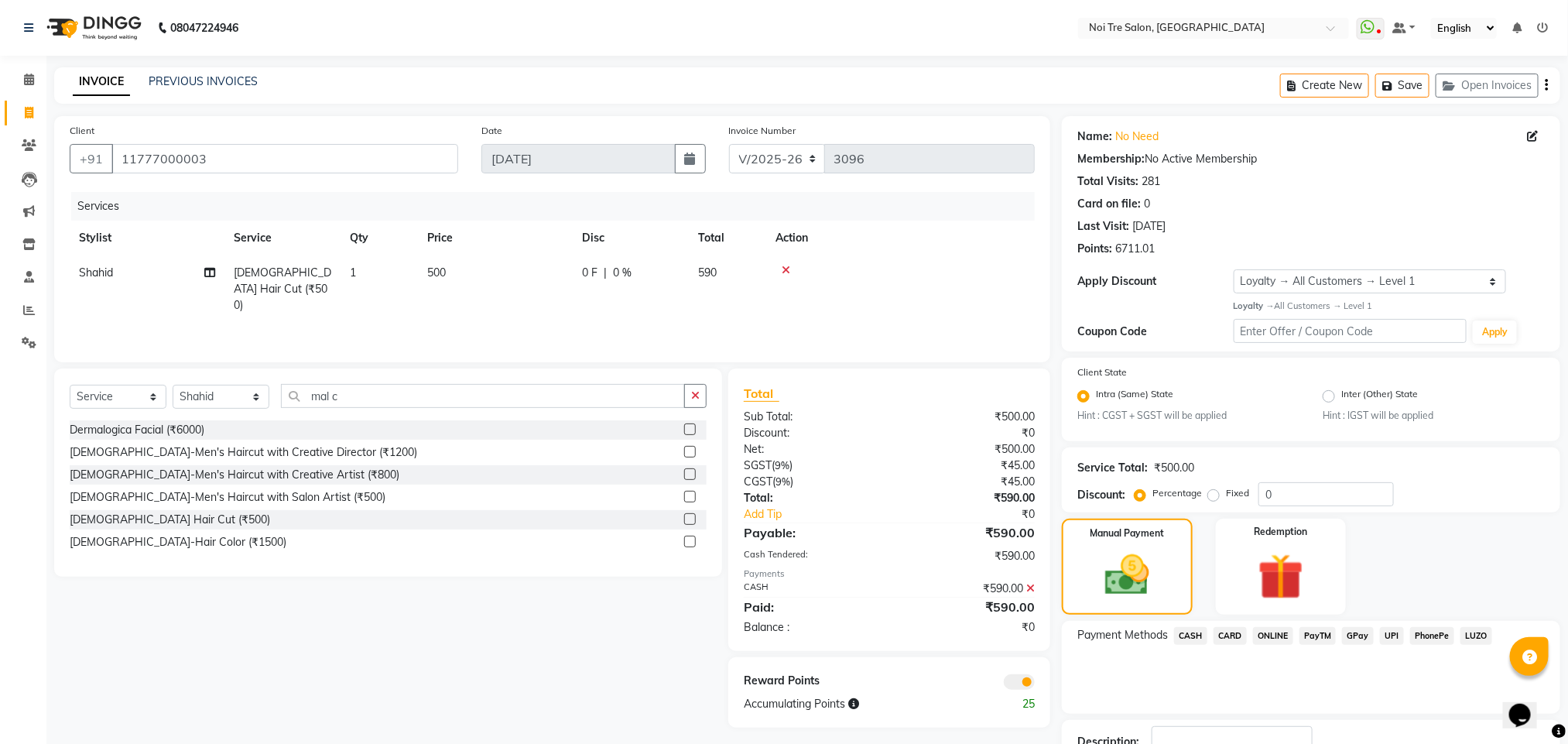
scroll to position [112, 0]
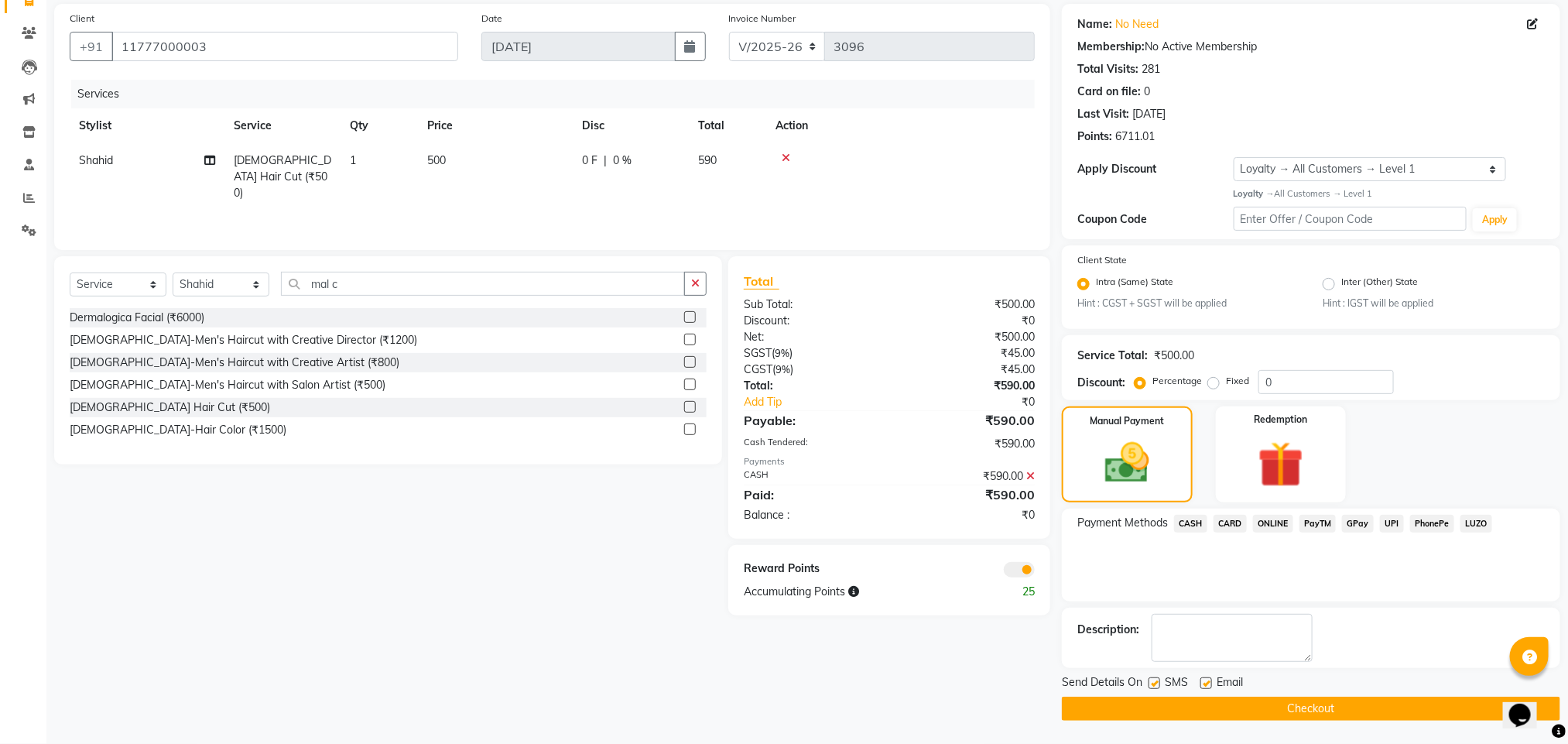
click at [1343, 706] on button "Checkout" at bounding box center [1311, 708] width 499 height 24
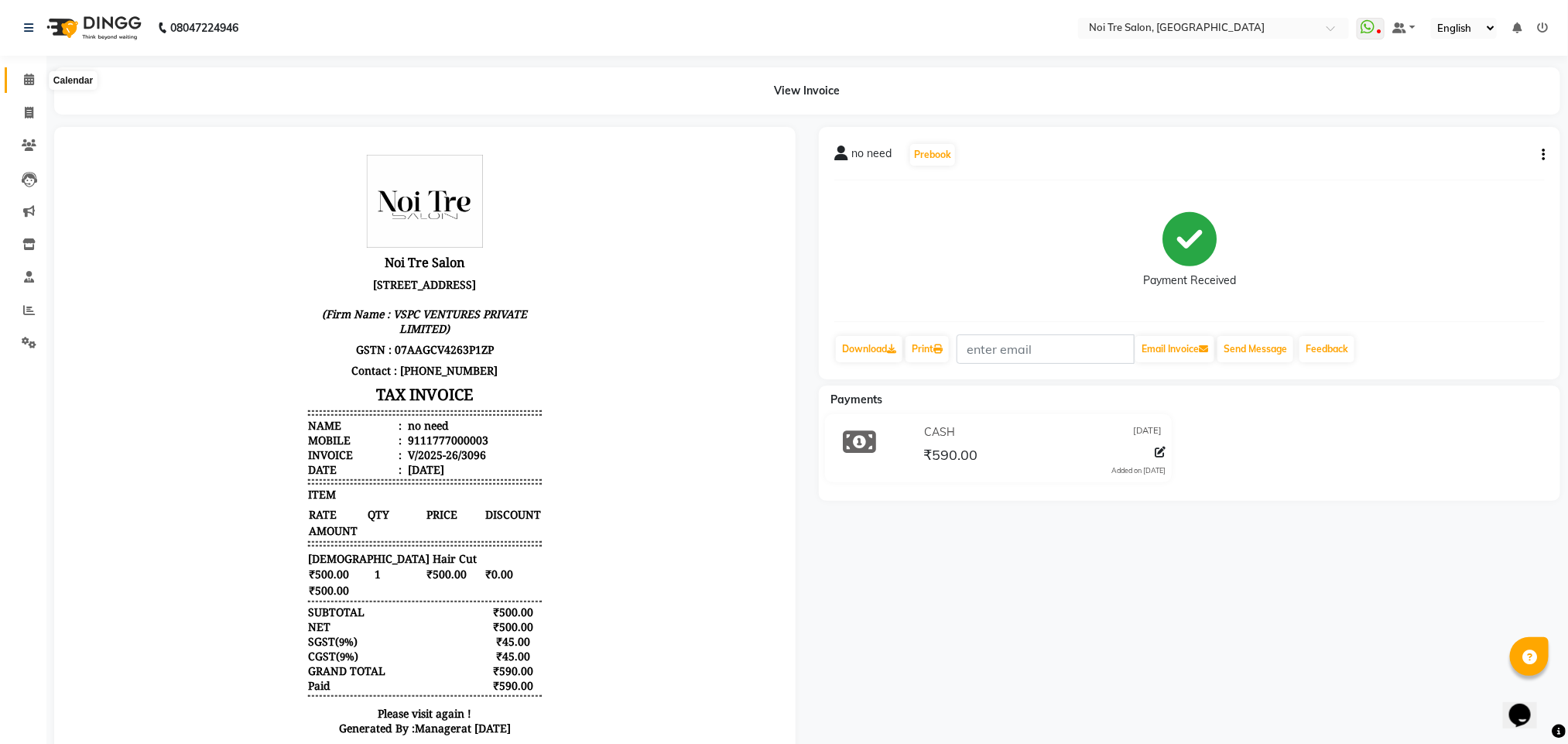
click at [31, 79] on icon at bounding box center [29, 79] width 11 height 11
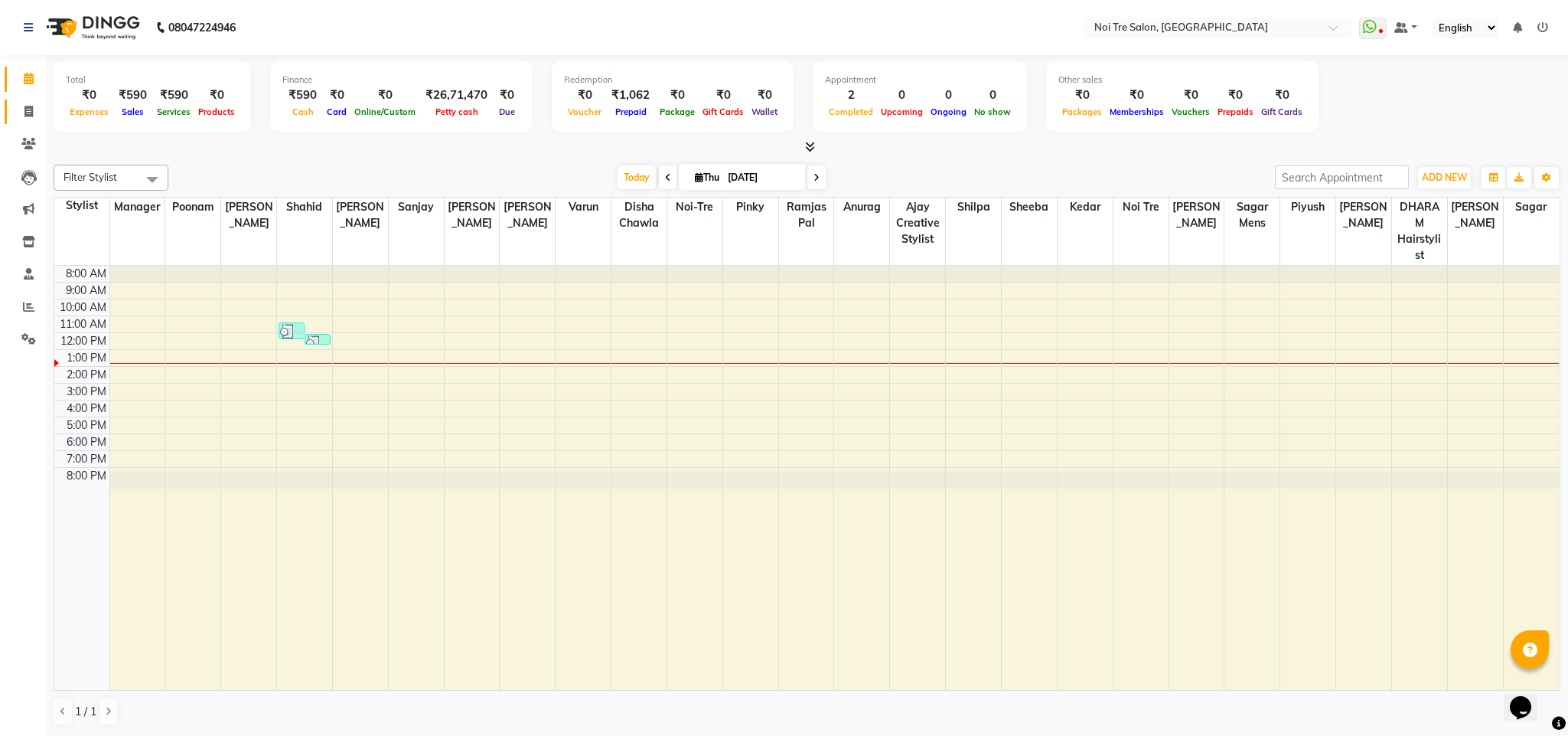
click at [24, 101] on link "Invoice" at bounding box center [23, 111] width 37 height 26
select select "service"
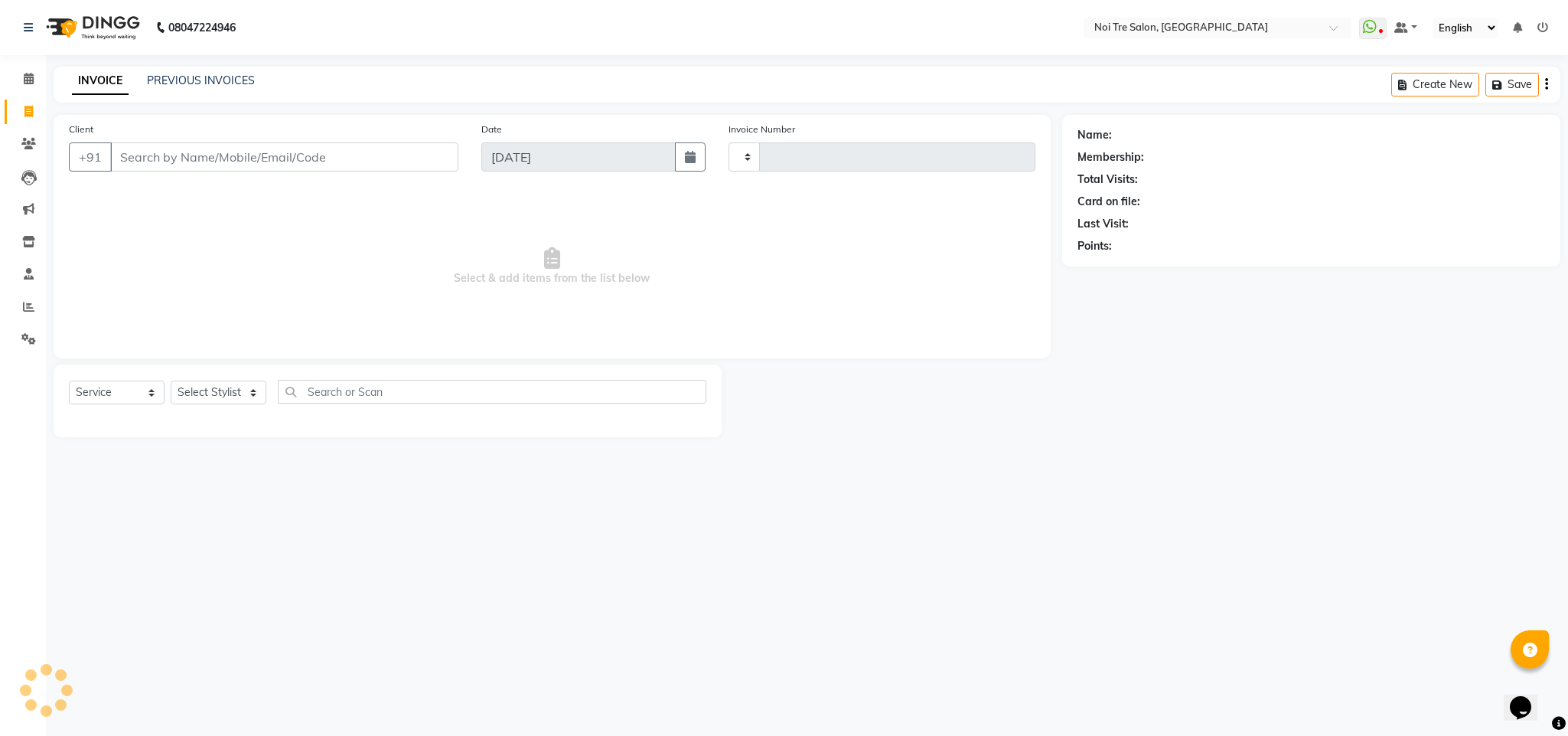
type input "3097"
select select "4307"
click at [179, 160] on input "Client" at bounding box center [284, 157] width 349 height 29
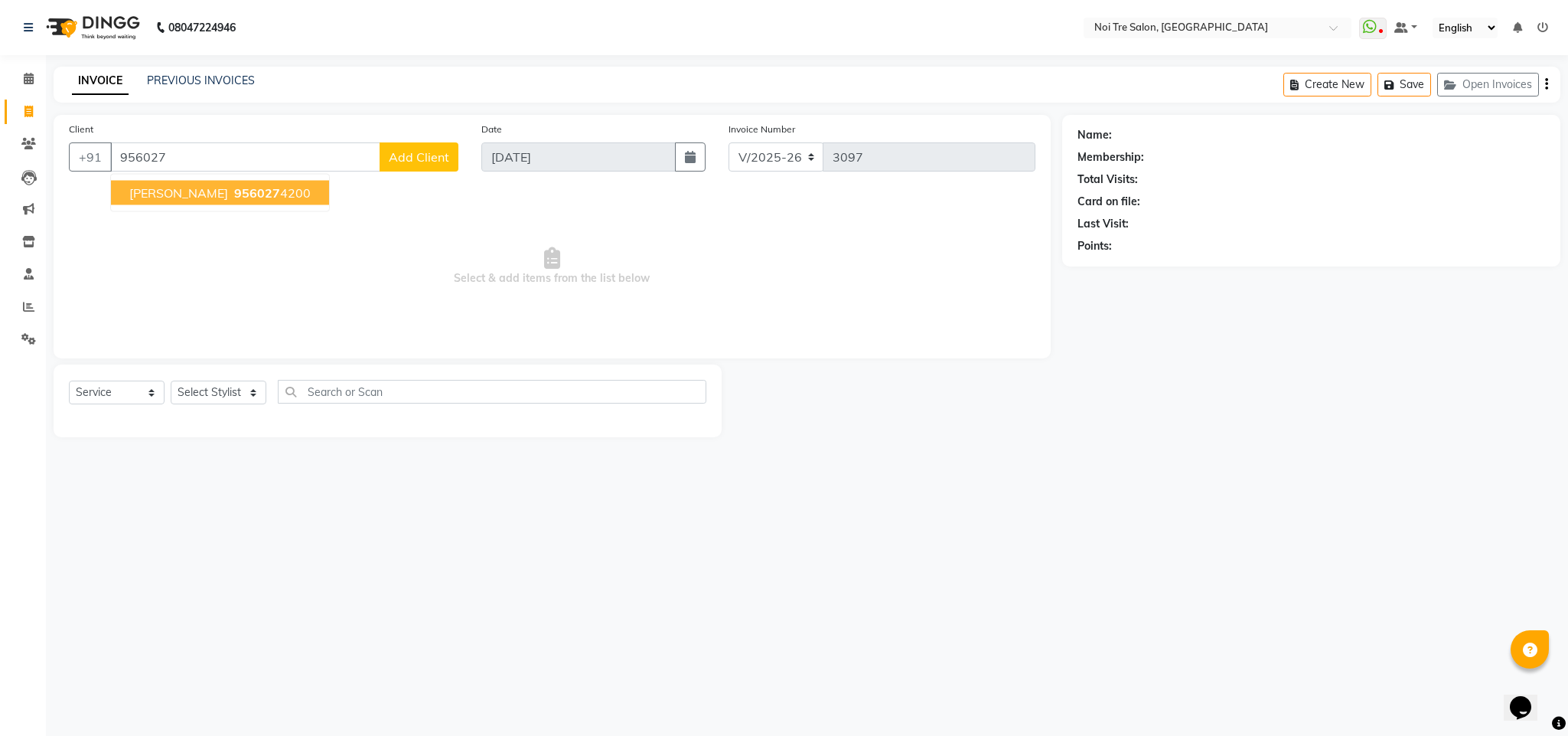
click at [234, 188] on span "956027" at bounding box center [257, 193] width 46 height 15
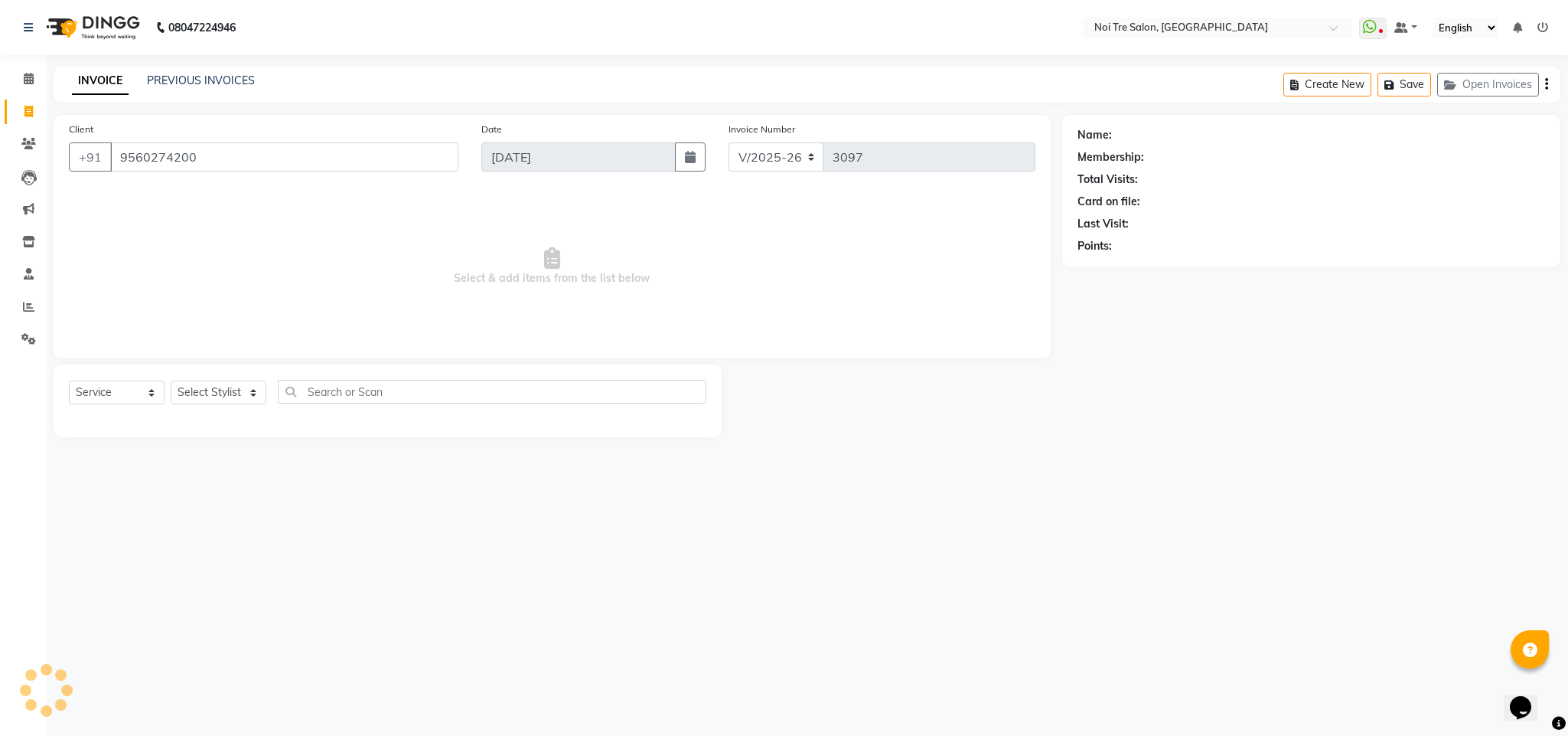
type input "9560274200"
select select "1: Object"
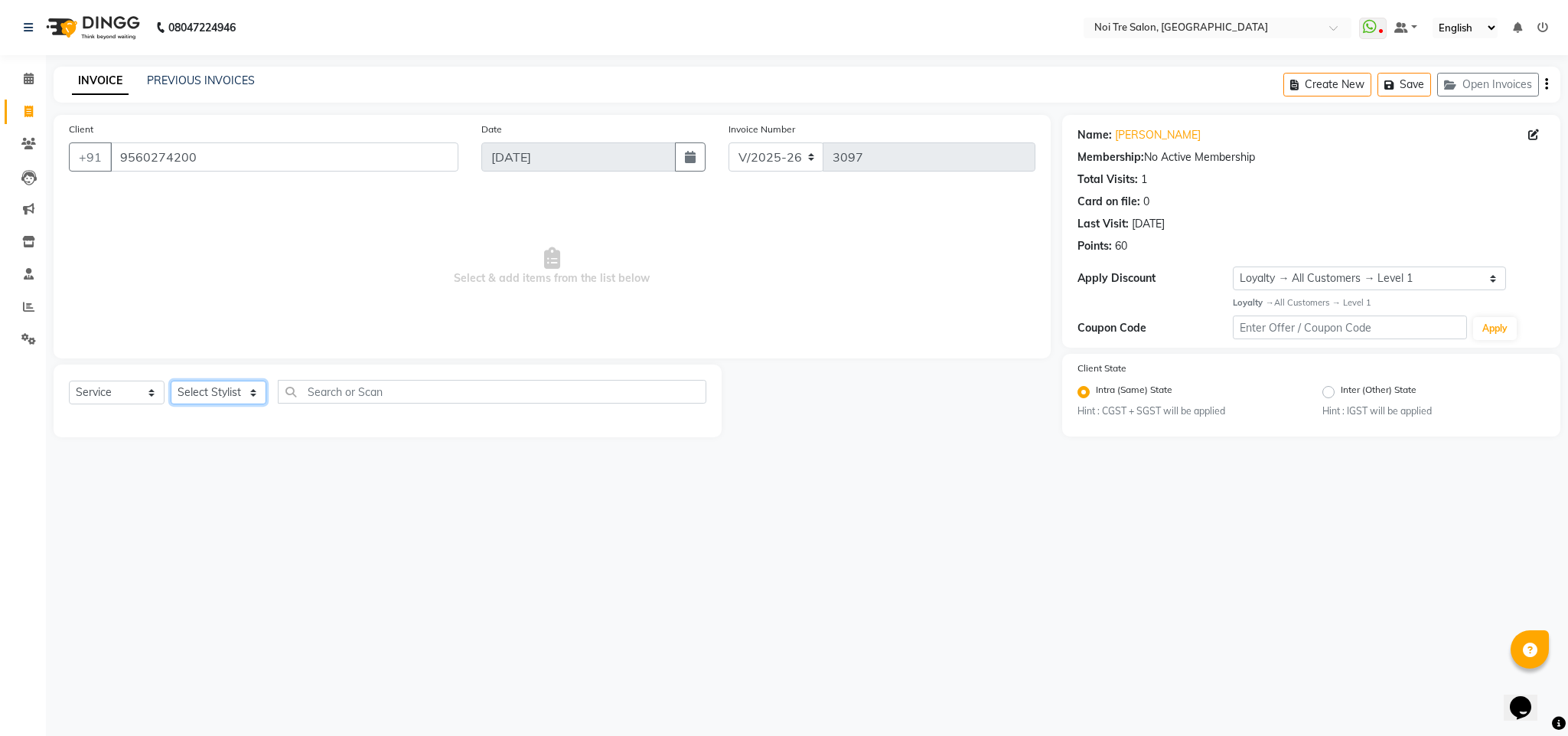
click at [241, 395] on select "Select Stylist Ajay Creative Stylist Anurag [PERSON_NAME] [PERSON_NAME] [PERSON…" at bounding box center [218, 392] width 95 height 24
select select "24530"
click at [171, 381] on select "Select Stylist Ajay Creative Stylist Anurag [PERSON_NAME] [PERSON_NAME] [PERSON…" at bounding box center [218, 392] width 95 height 24
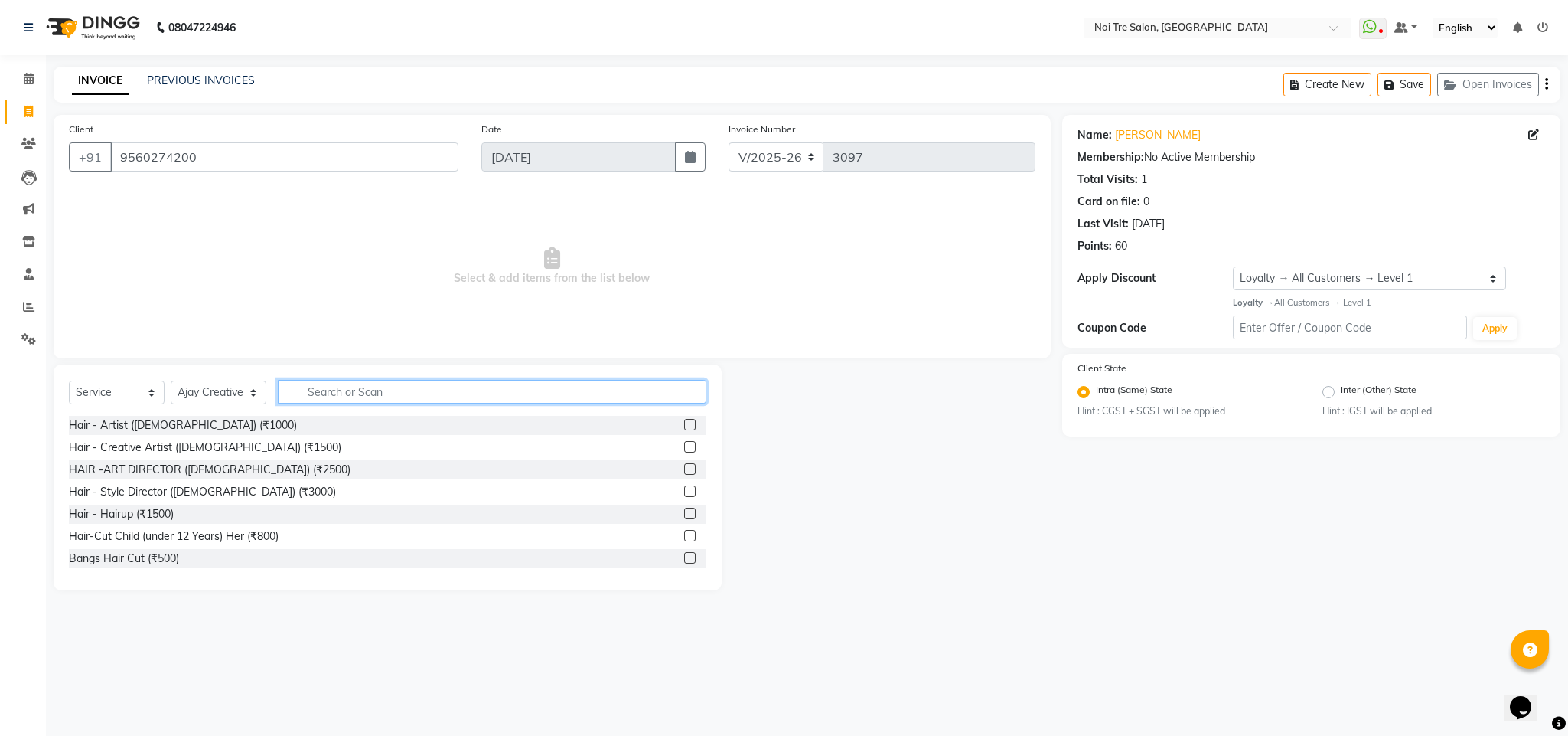
click at [317, 386] on input "text" at bounding box center [492, 391] width 429 height 24
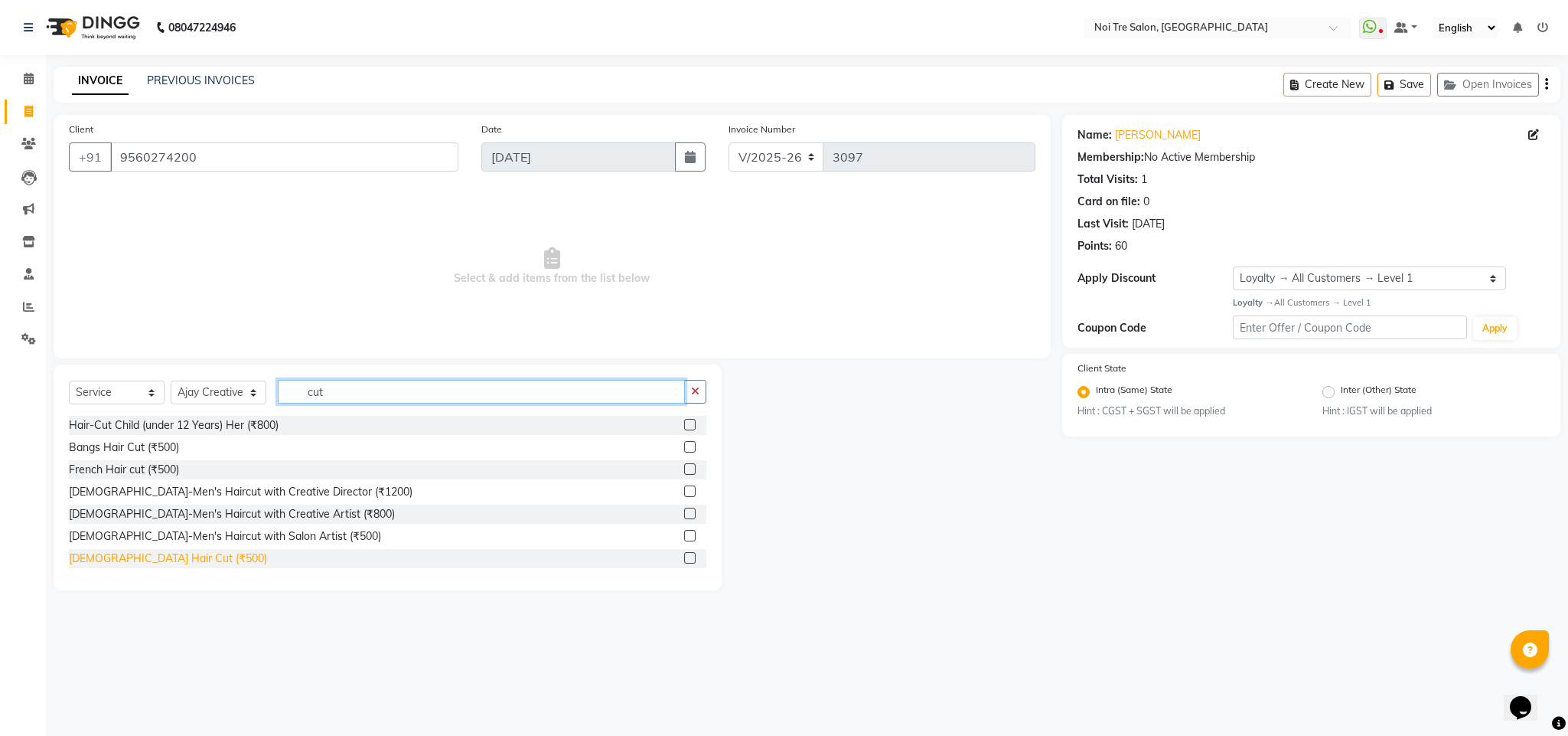
type input "cut"
click at [151, 558] on div "[DEMOGRAPHIC_DATA] Hair Cut (₹500)" at bounding box center [168, 557] width 198 height 16
checkbox input "false"
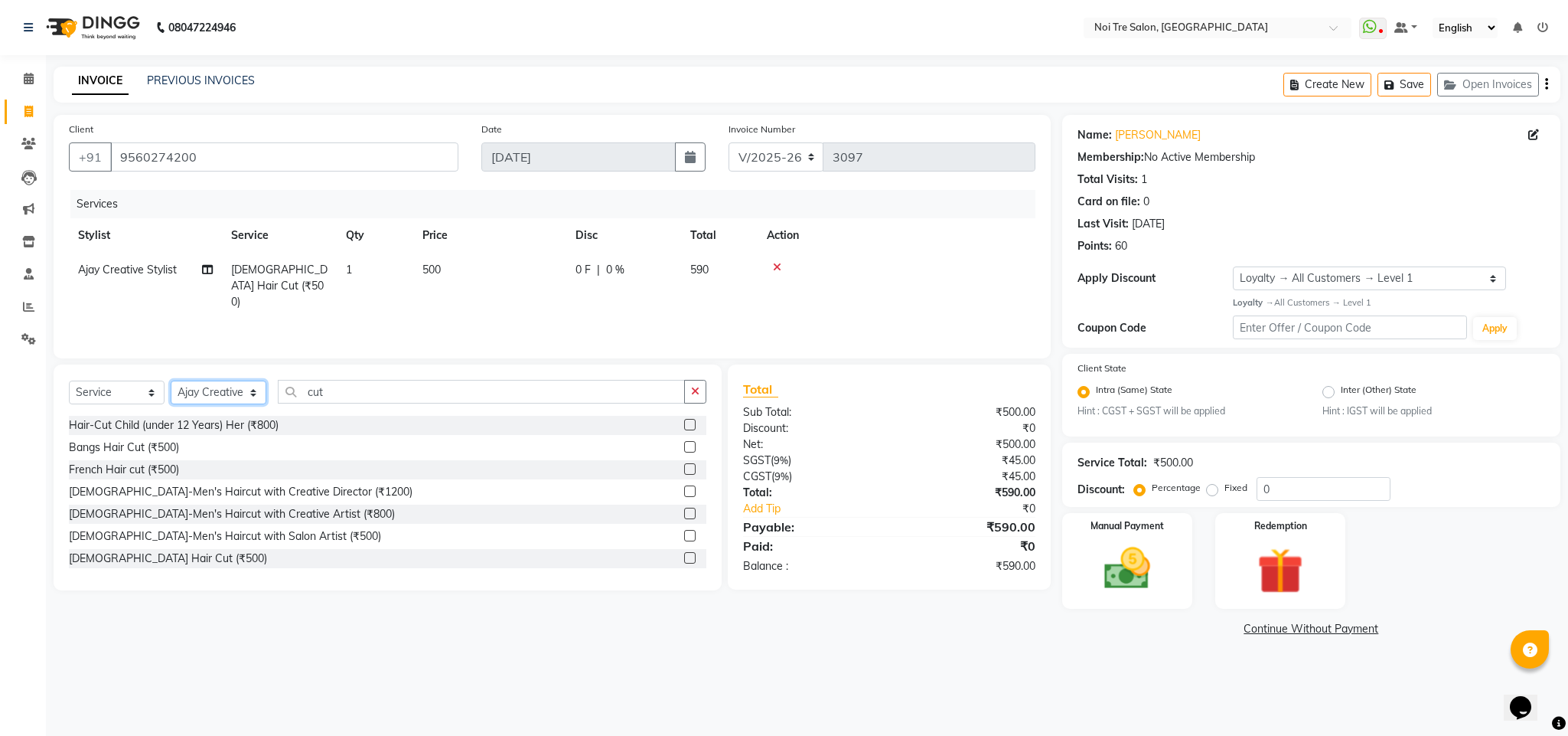
click at [196, 391] on select "Select Stylist Ajay Creative Stylist Anurag [PERSON_NAME] [PERSON_NAME] [PERSON…" at bounding box center [218, 392] width 95 height 24
select select "23278"
click at [171, 381] on select "Select Stylist Ajay Creative Stylist Anurag [PERSON_NAME] [PERSON_NAME] [PERSON…" at bounding box center [218, 392] width 95 height 24
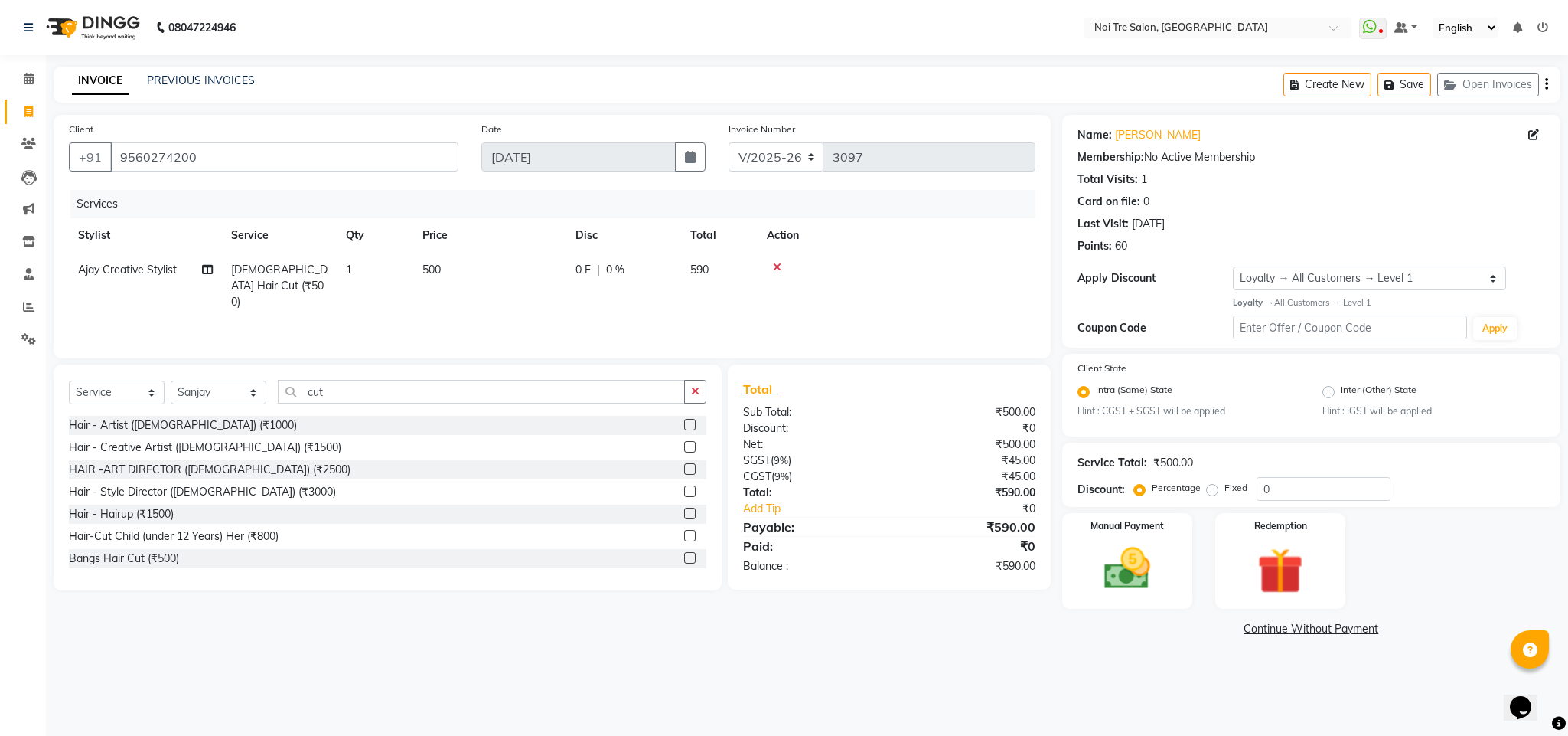
click at [313, 403] on div "cut" at bounding box center [492, 391] width 428 height 24
click at [320, 396] on input "cut" at bounding box center [481, 391] width 407 height 24
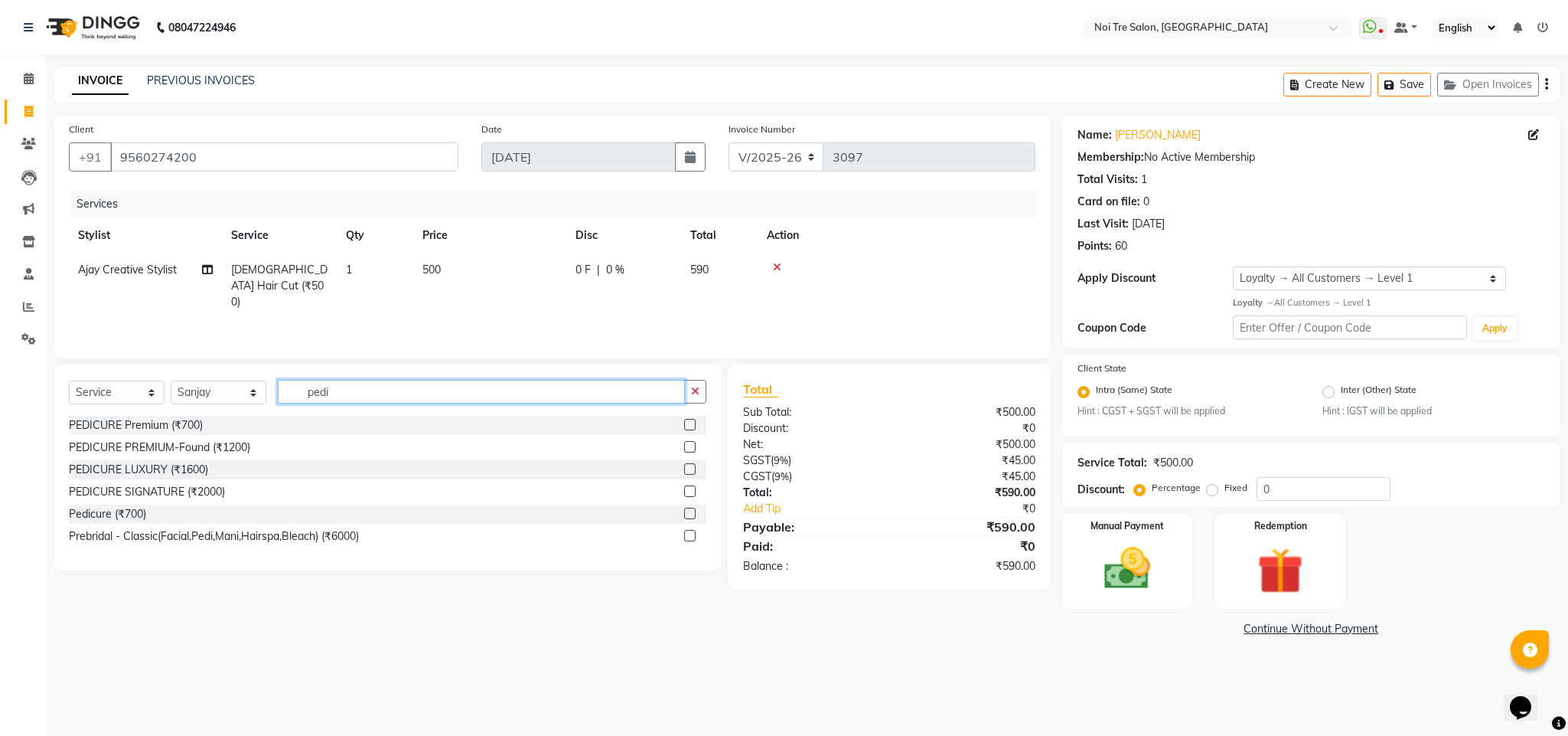
type input "pedi"
click at [134, 505] on div "Pedicure (₹700)" at bounding box center [387, 514] width 638 height 19
click at [134, 518] on div "Pedicure (₹700)" at bounding box center [108, 513] width 77 height 16
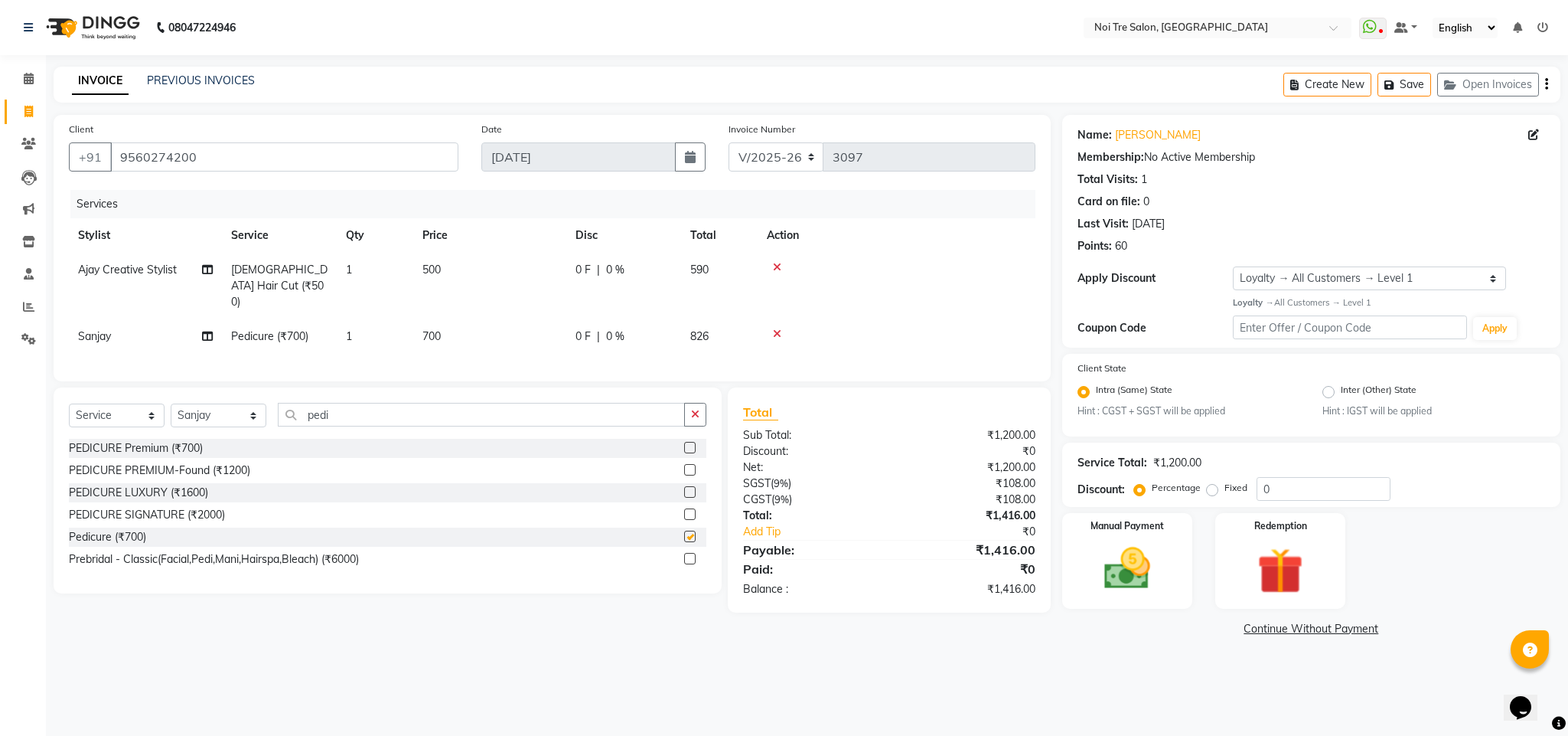
checkbox input "false"
click at [320, 409] on input "pedi" at bounding box center [481, 414] width 407 height 24
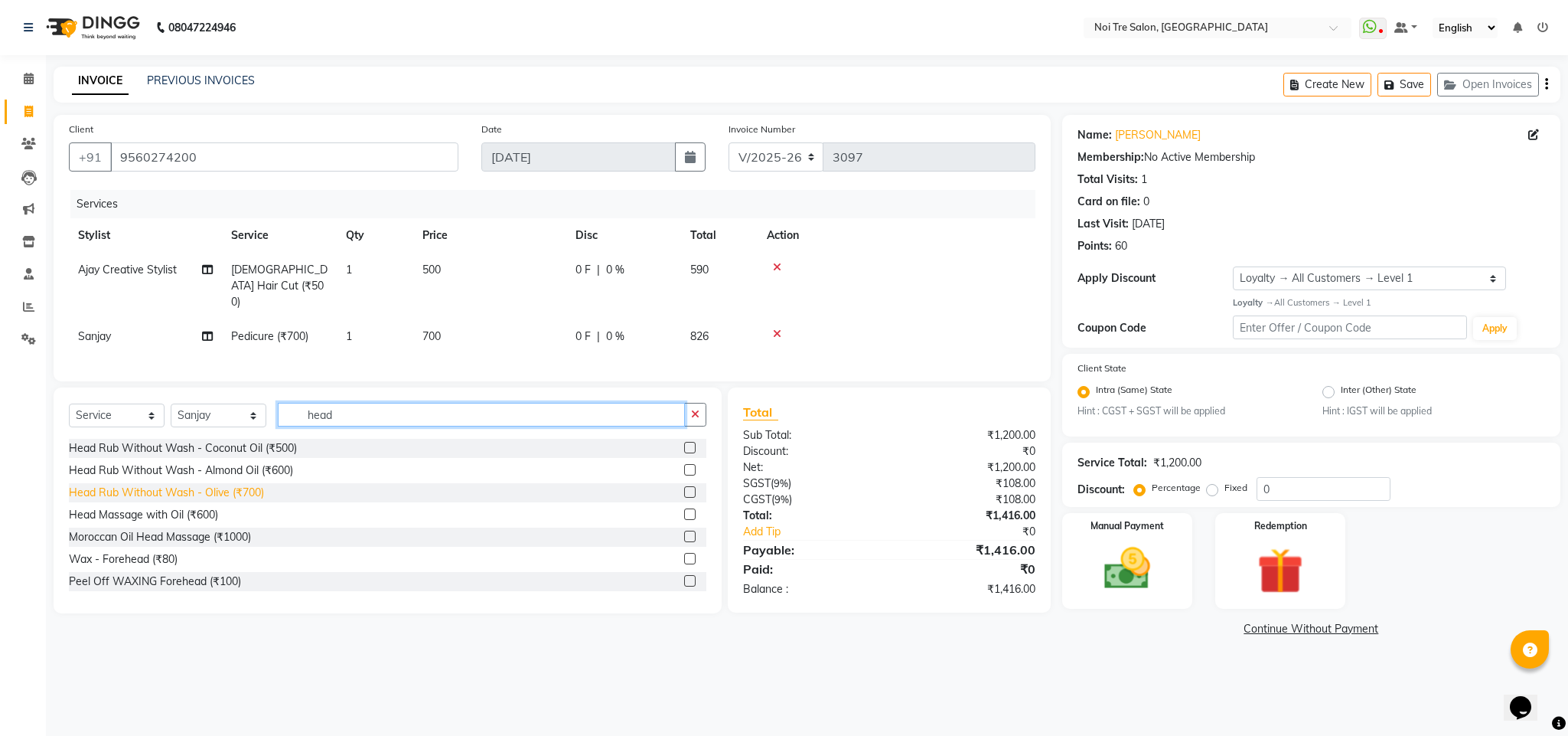
type input "head"
click at [251, 489] on div "Head Rub Without Wash - Olive (₹700)" at bounding box center [166, 492] width 196 height 16
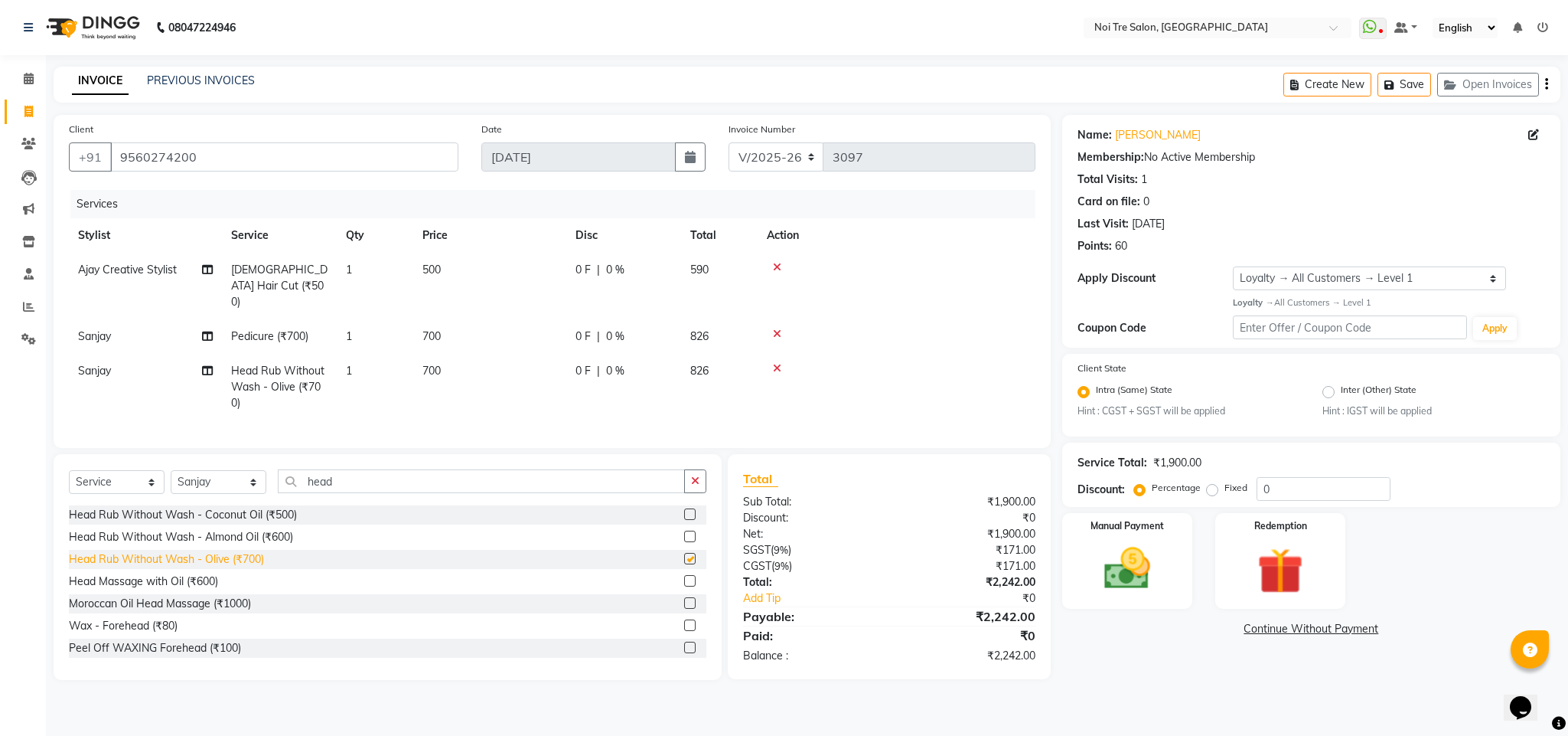
checkbox input "false"
click at [1130, 576] on img at bounding box center [1127, 569] width 78 height 55
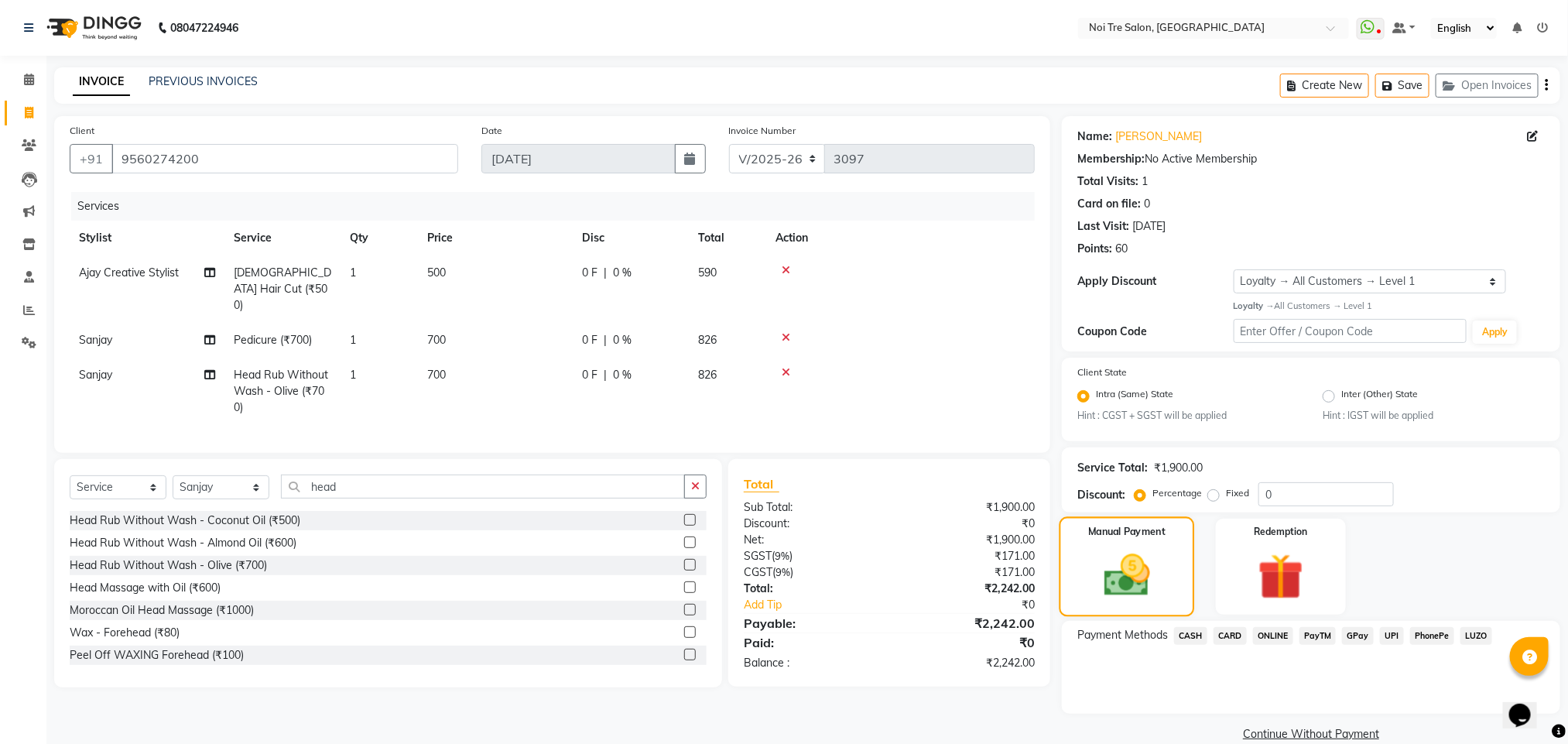
click at [1143, 583] on img at bounding box center [1128, 575] width 75 height 53
click at [1240, 641] on span "CARD" at bounding box center [1230, 635] width 33 height 18
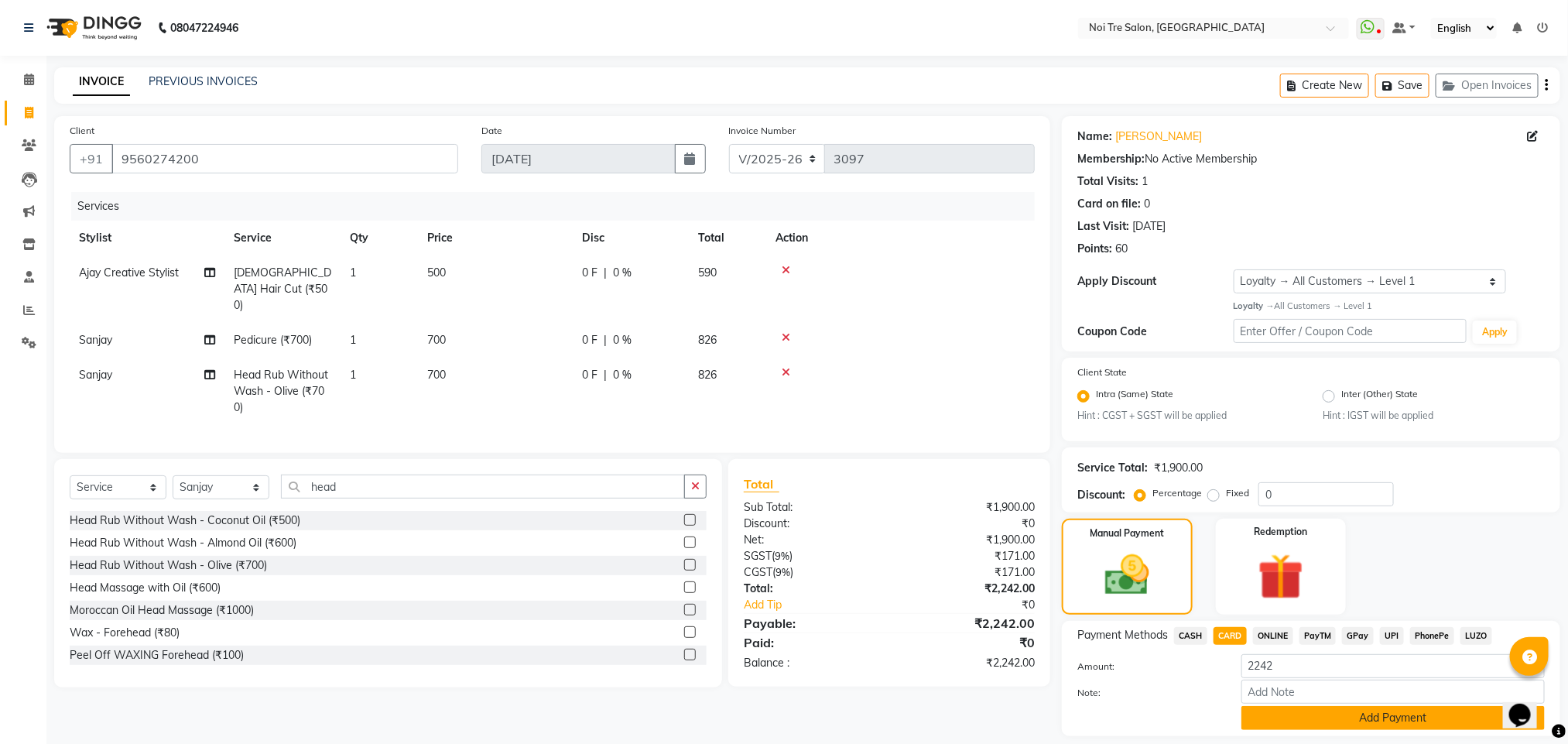
click at [1320, 717] on button "Add Payment" at bounding box center [1393, 717] width 304 height 24
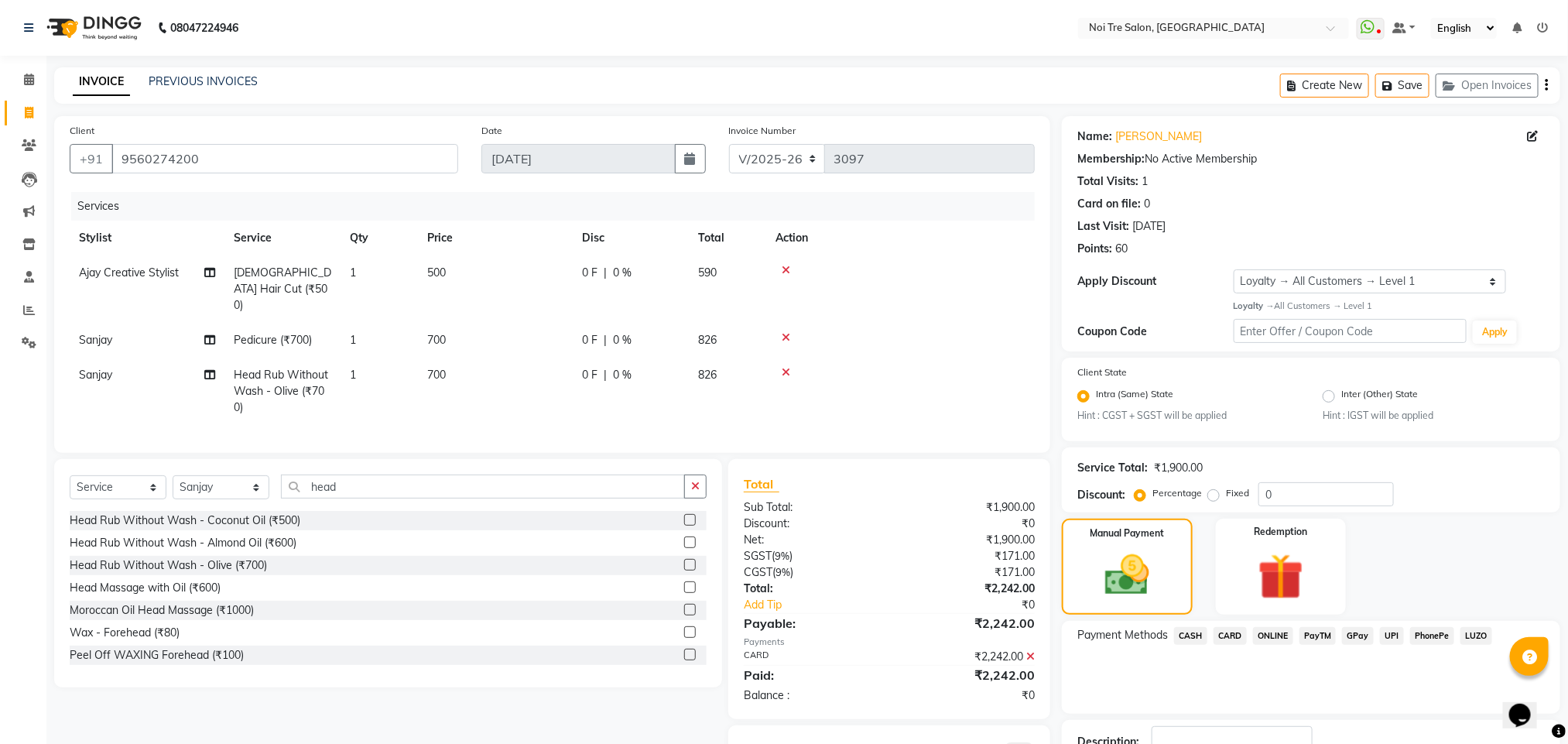
scroll to position [88, 0]
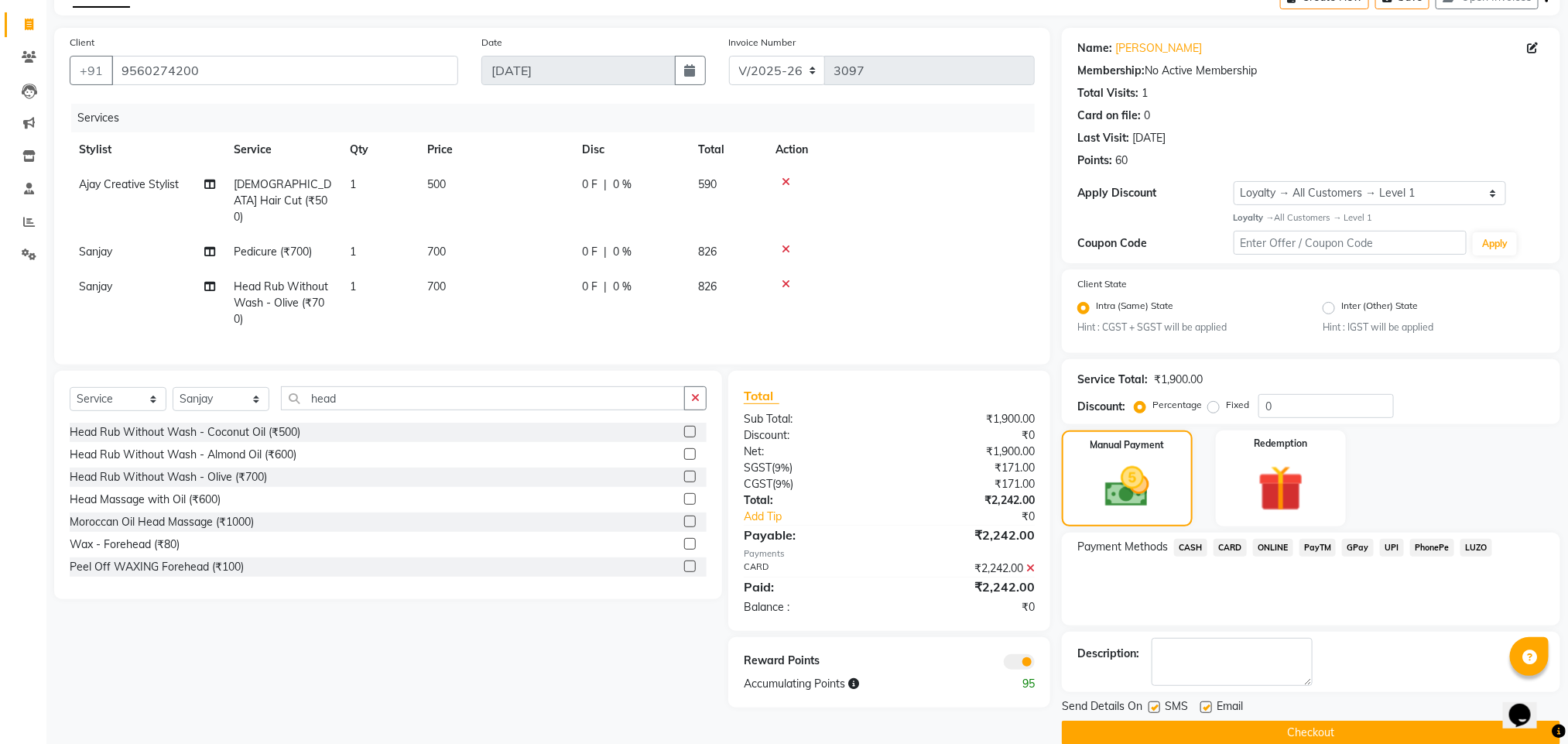
click at [1216, 739] on button "Checkout" at bounding box center [1311, 732] width 499 height 24
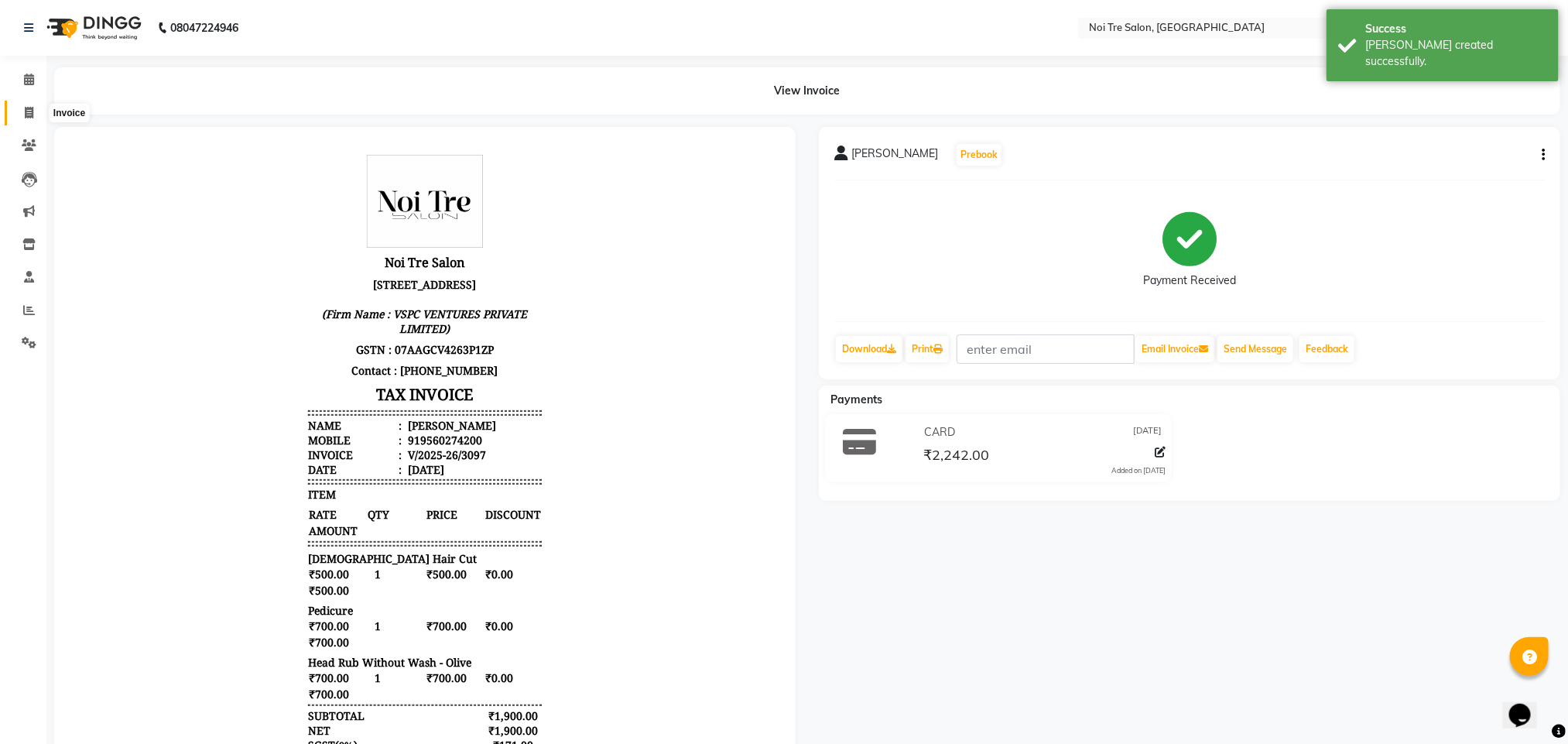
click at [31, 109] on icon at bounding box center [29, 113] width 9 height 11
select select "service"
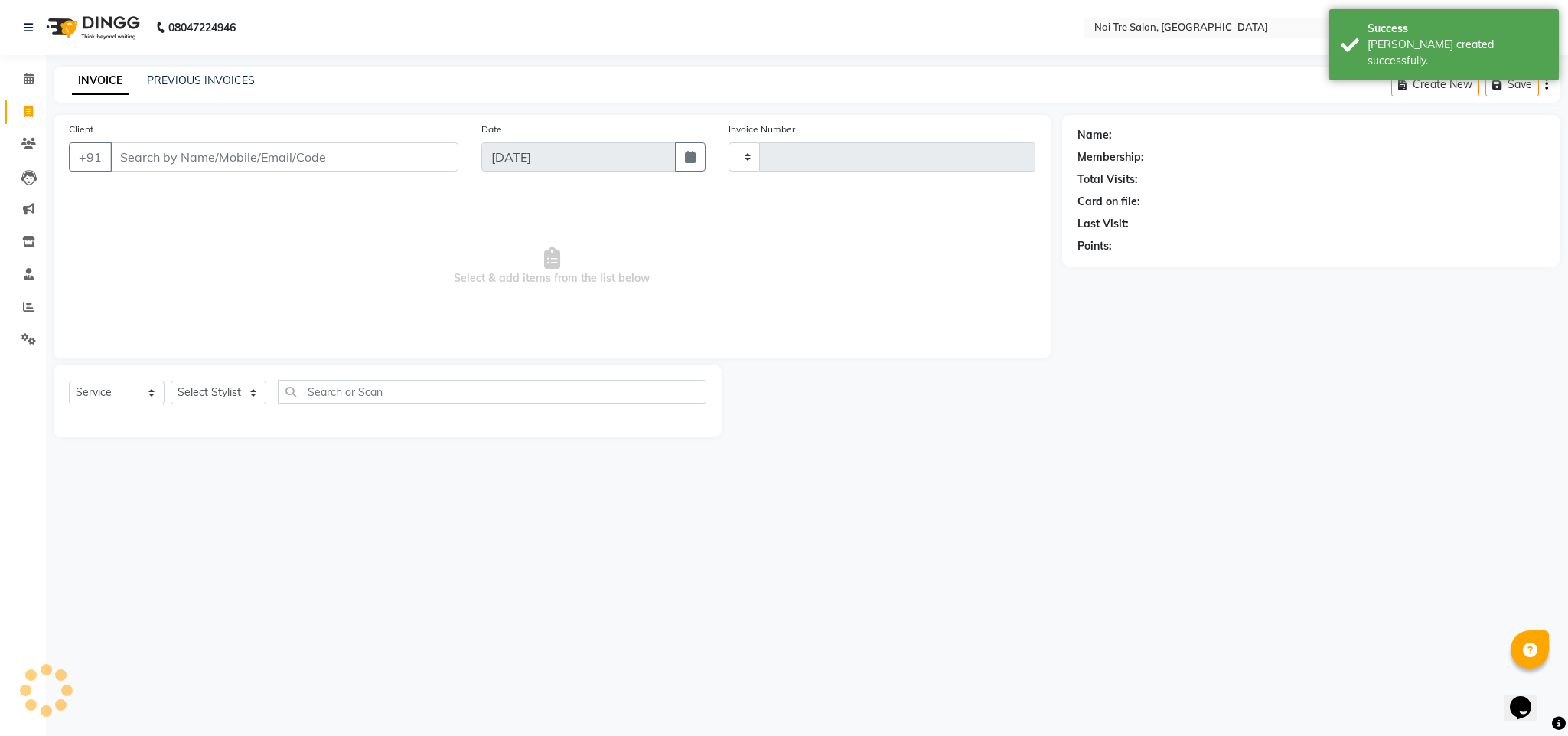
type input "3098"
select select "4307"
